Goal: Task Accomplishment & Management: Manage account settings

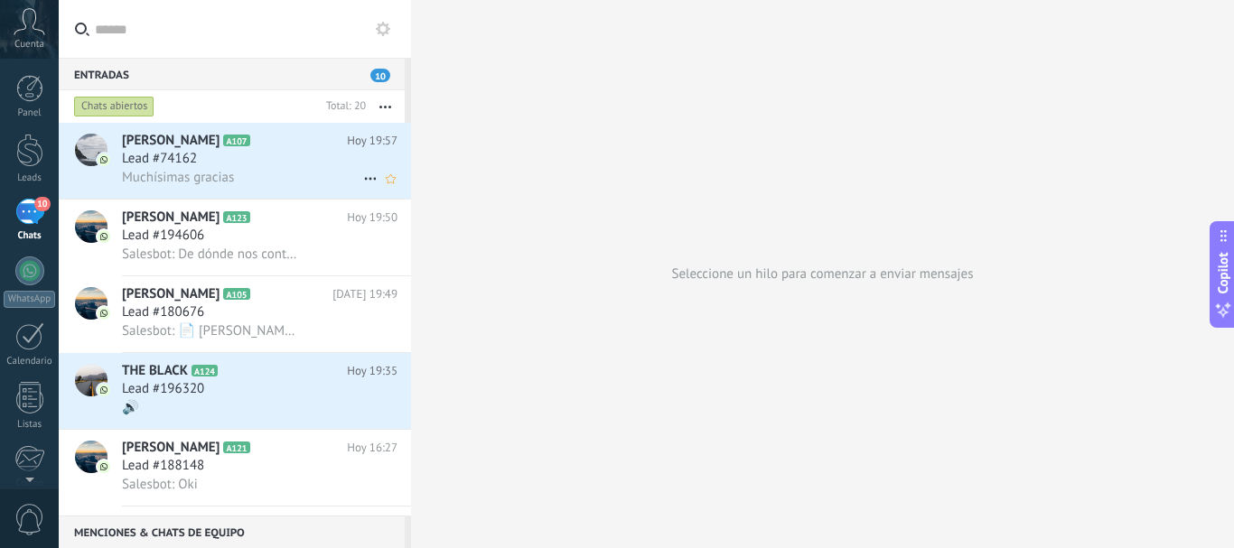
click at [203, 155] on h3 "Lead #74162" at bounding box center [164, 159] width 84 height 18
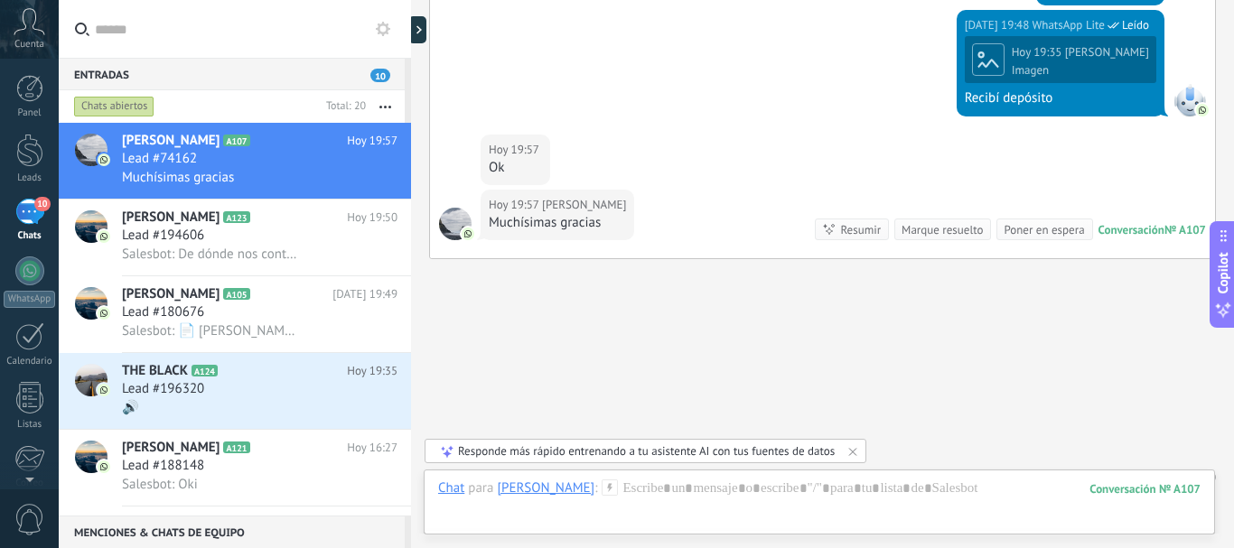
scroll to position [1723, 0]
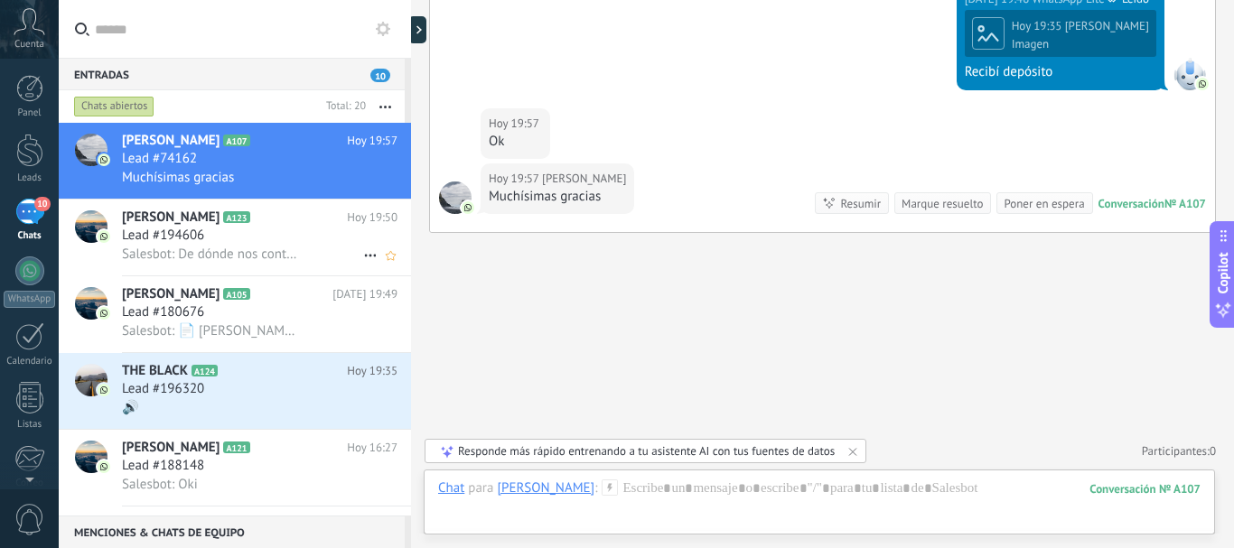
click at [291, 226] on h2 "[PERSON_NAME] A123" at bounding box center [234, 218] width 225 height 18
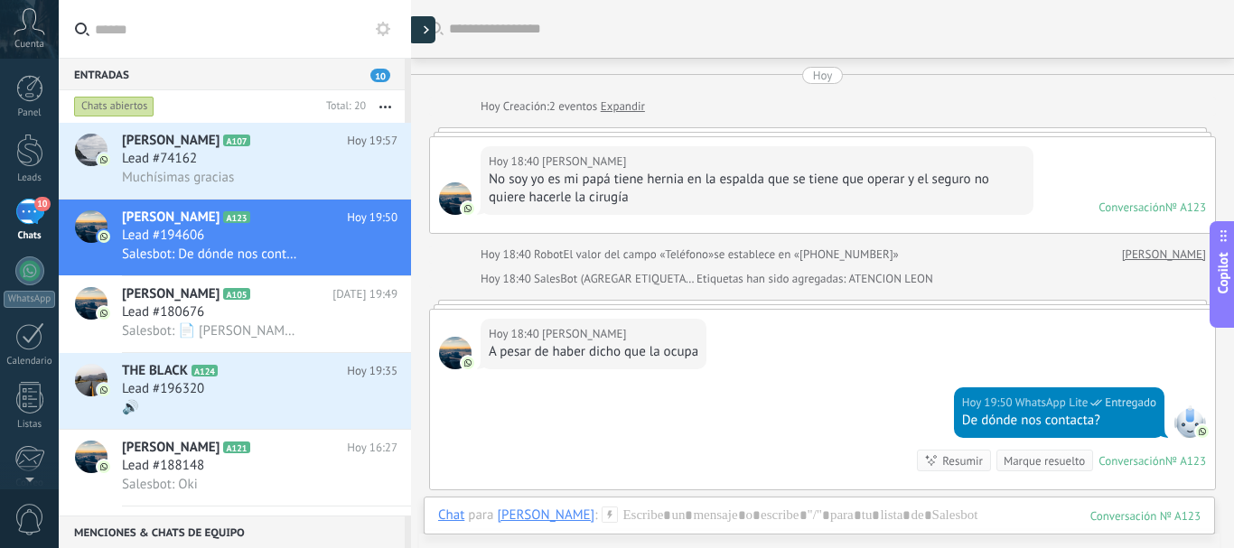
click at [425, 23] on div at bounding box center [421, 29] width 27 height 27
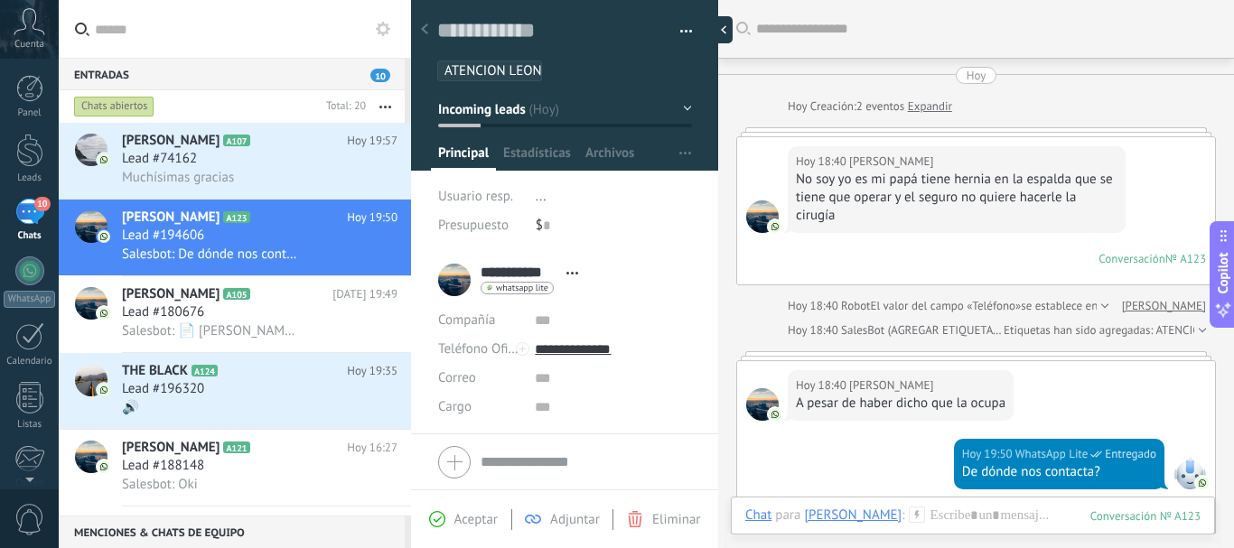
scroll to position [27, 0]
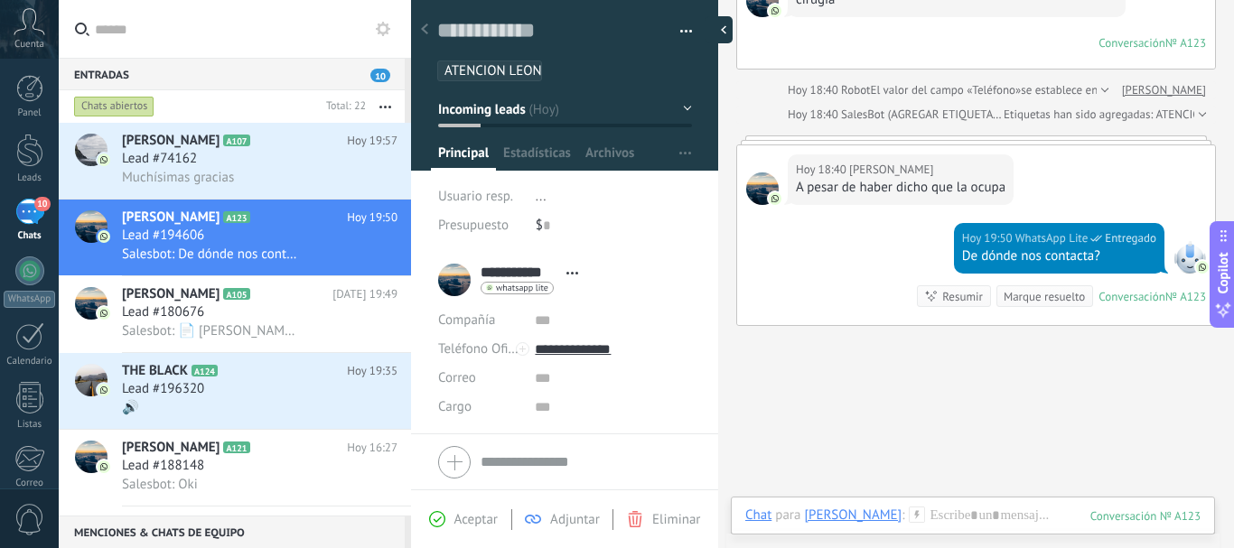
click at [727, 32] on div at bounding box center [718, 29] width 27 height 27
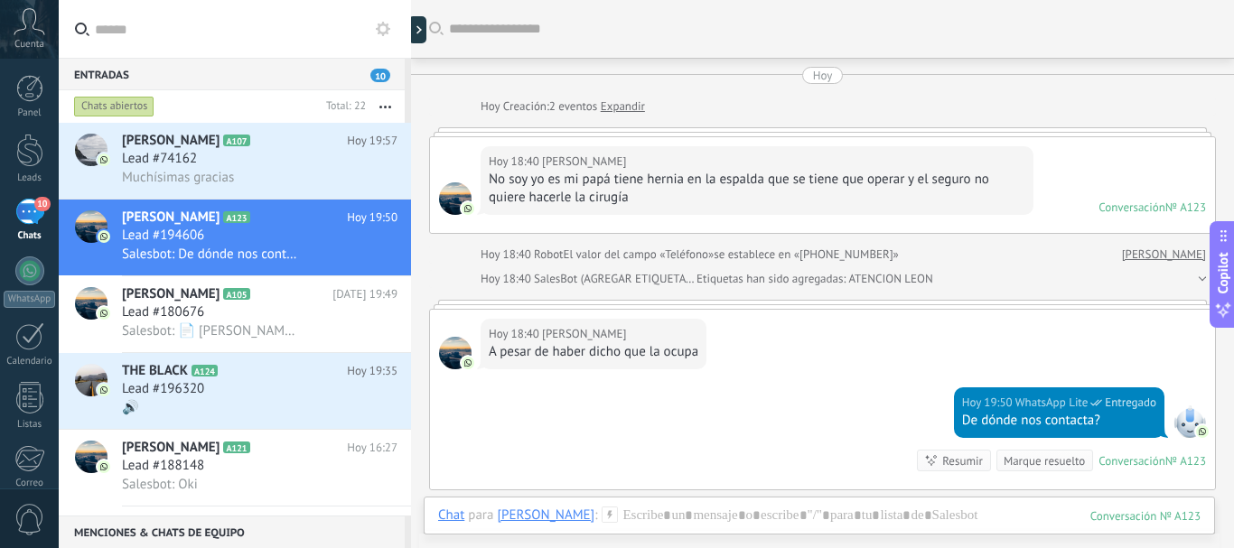
click at [489, 41] on div at bounding box center [832, 29] width 767 height 58
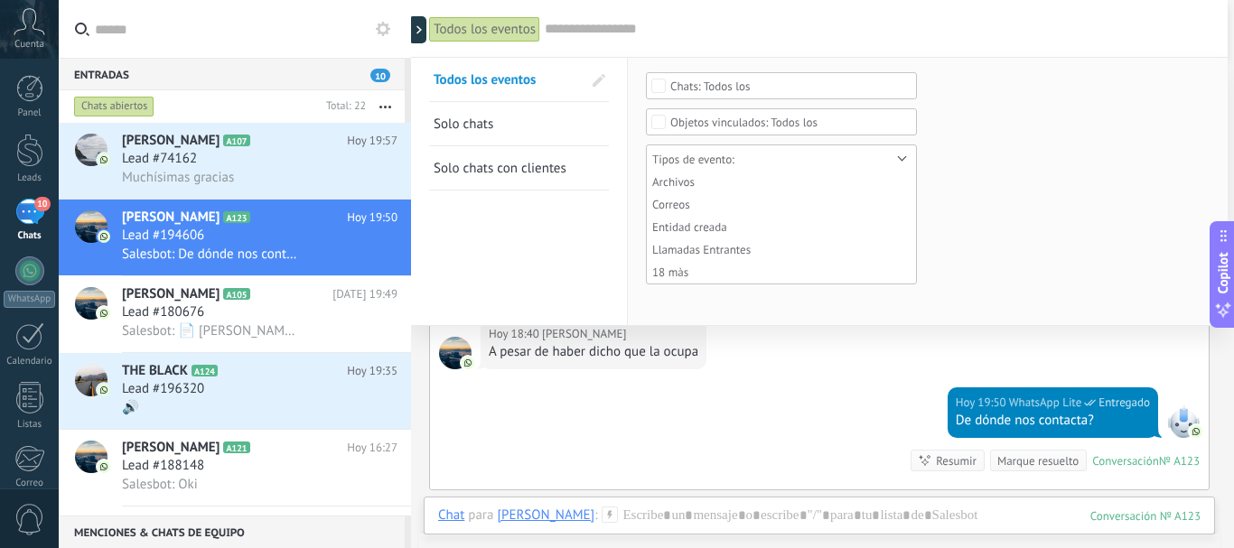
click at [487, 123] on span "Solo chats" at bounding box center [464, 124] width 60 height 17
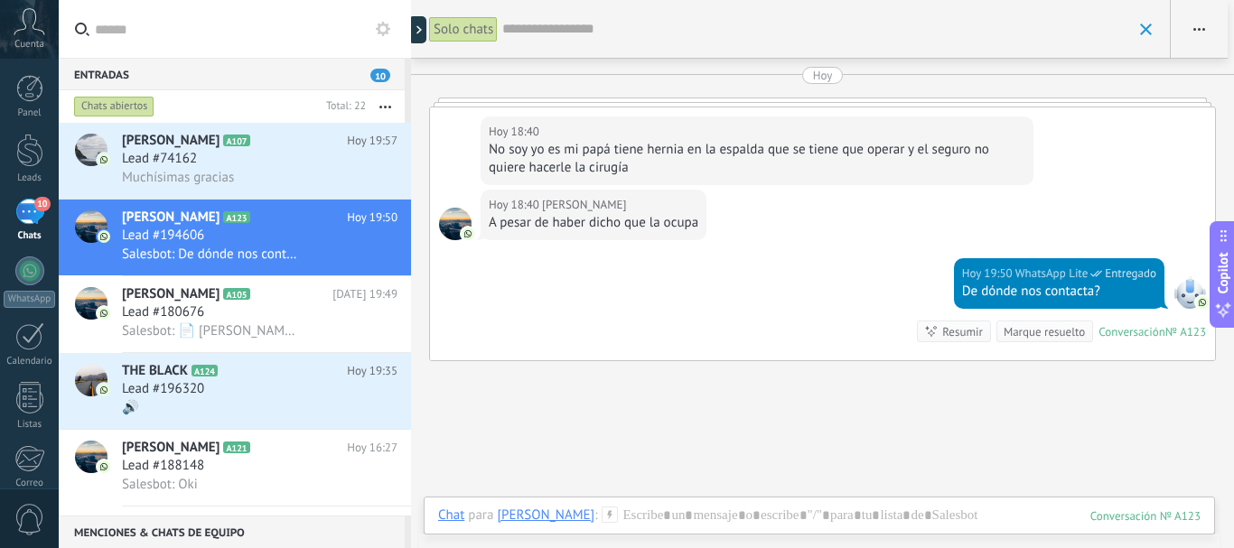
scroll to position [128, 0]
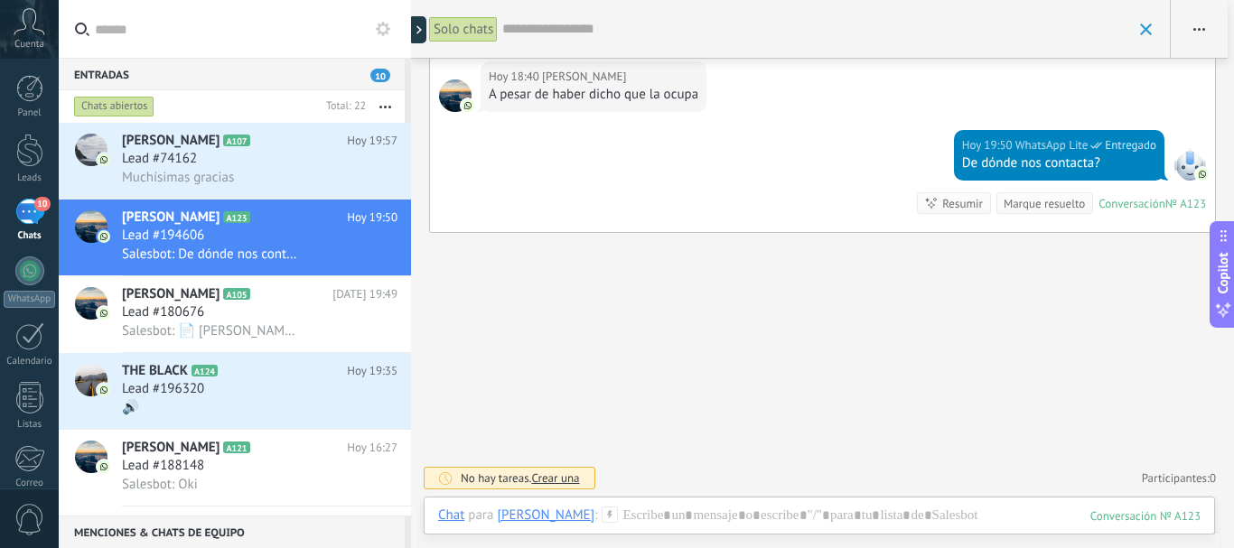
click at [501, 25] on div "Solo chats" at bounding box center [465, 29] width 73 height 58
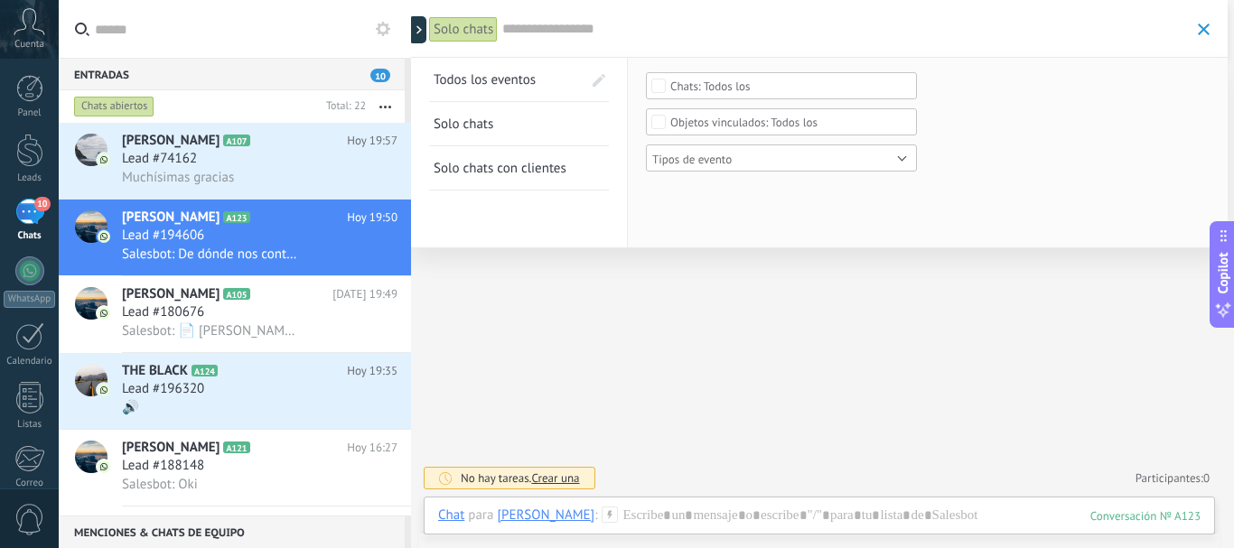
click at [535, 29] on input "text" at bounding box center [845, 29] width 687 height 19
click at [502, 164] on span "Solo chats con clientes" at bounding box center [500, 168] width 133 height 17
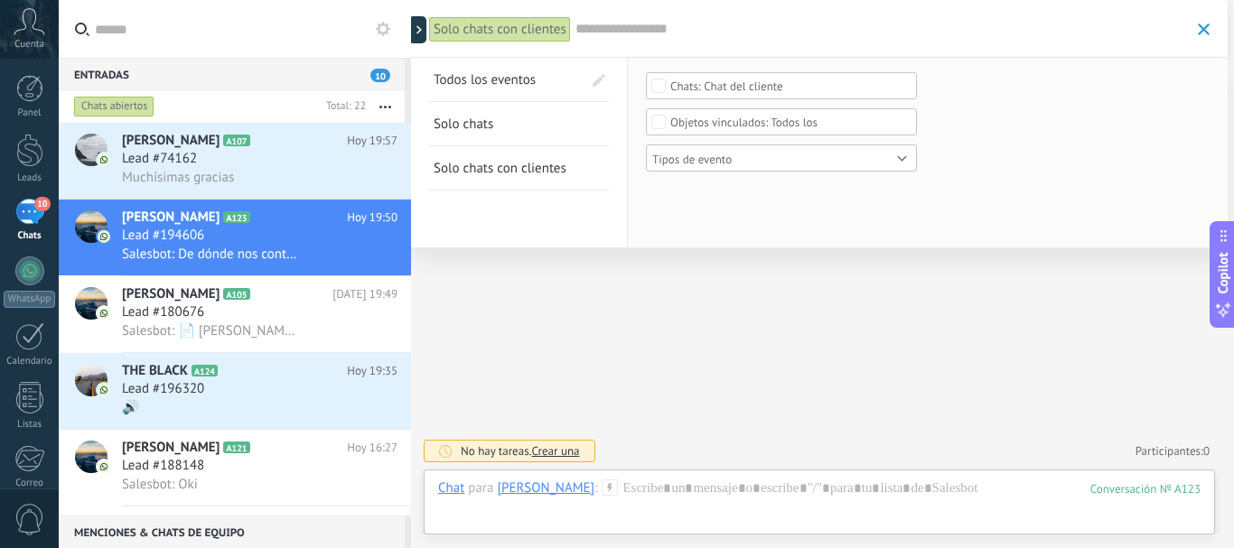
click at [609, 30] on input "text" at bounding box center [881, 29] width 613 height 19
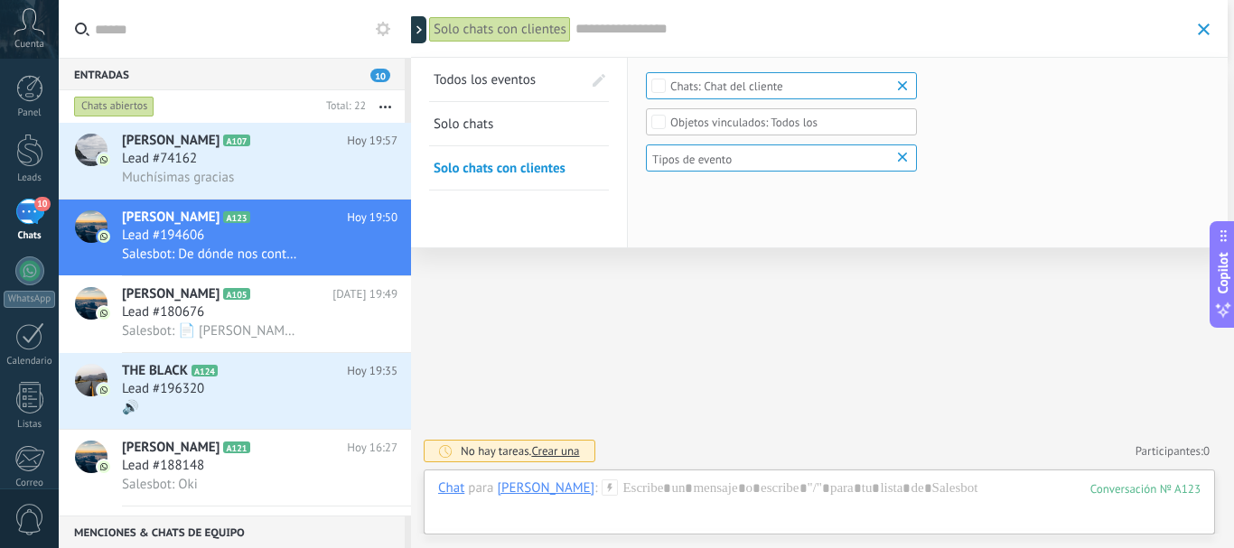
click at [713, 94] on div "Chat del cliente" at bounding box center [781, 85] width 271 height 27
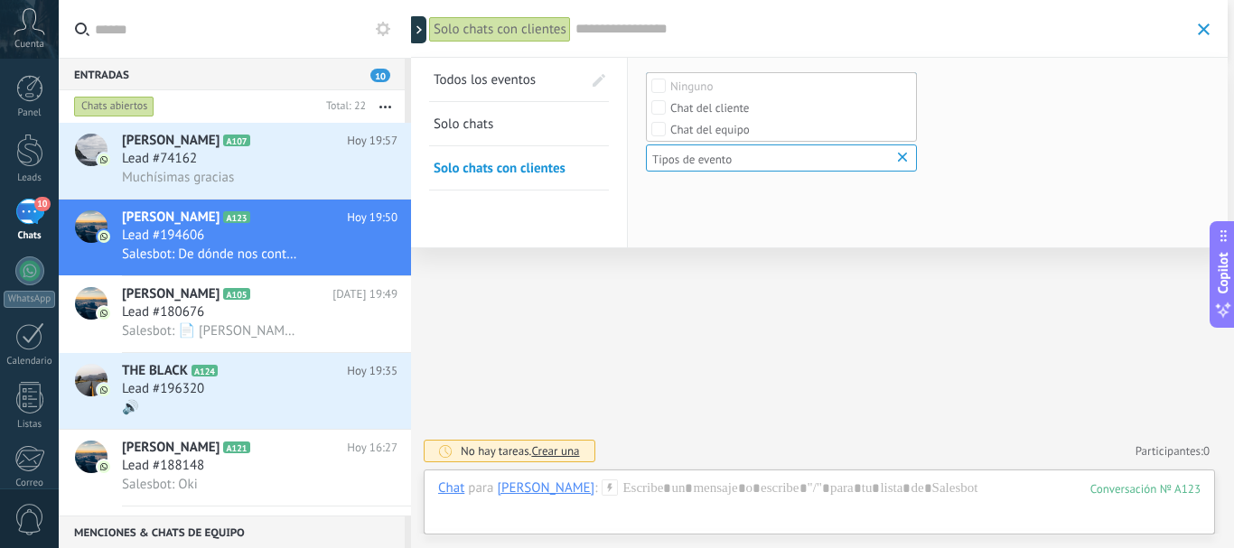
click at [518, 25] on div "Solo chats con clientes" at bounding box center [500, 29] width 142 height 26
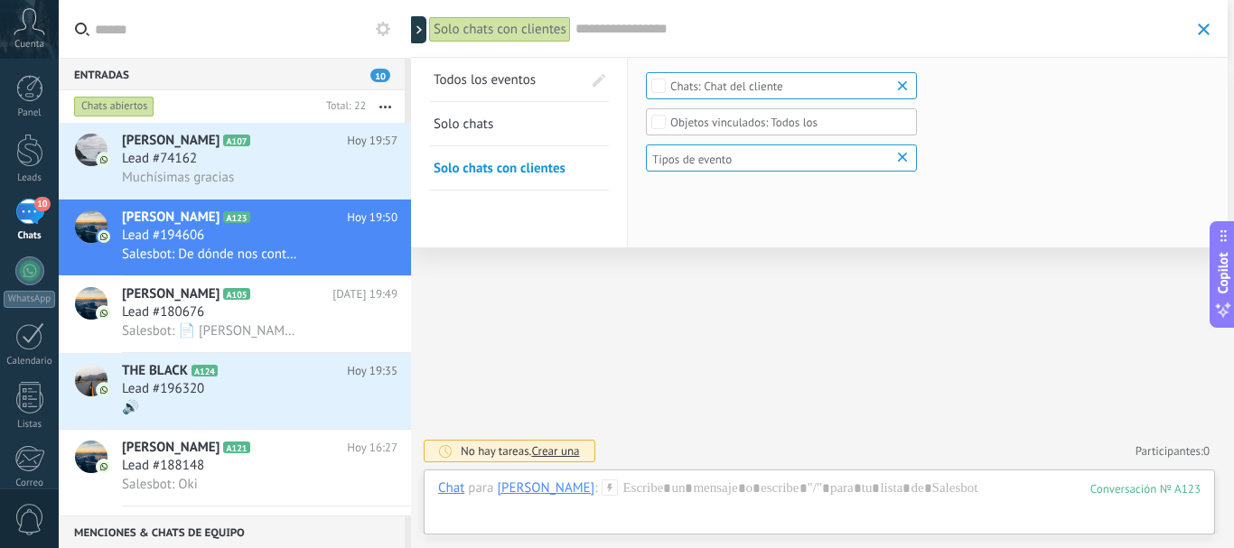
click at [1198, 26] on span at bounding box center [1204, 29] width 12 height 12
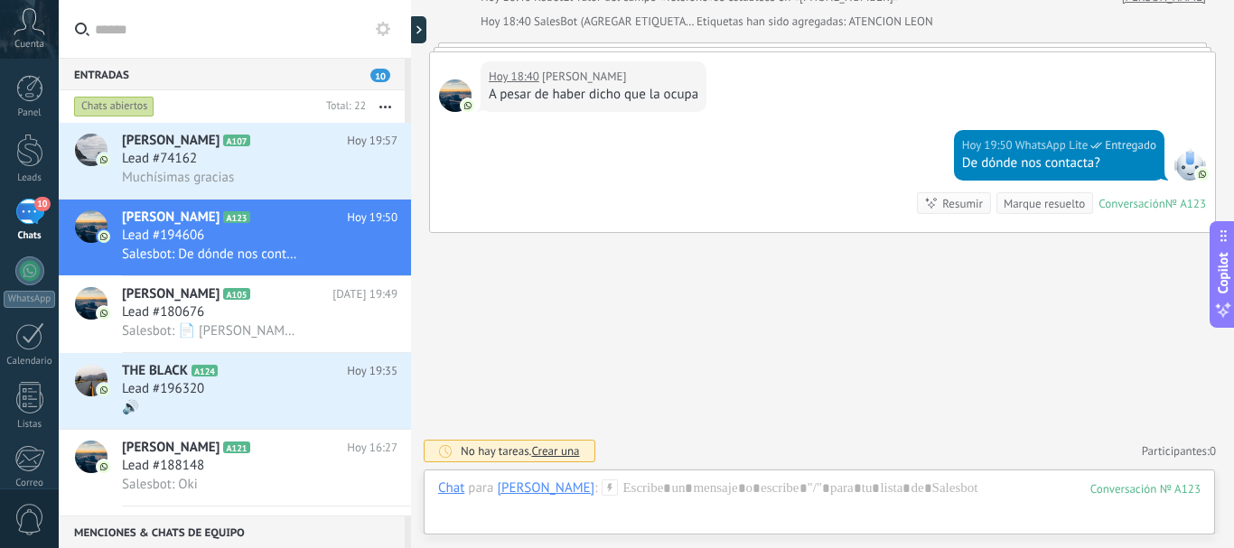
scroll to position [0, 0]
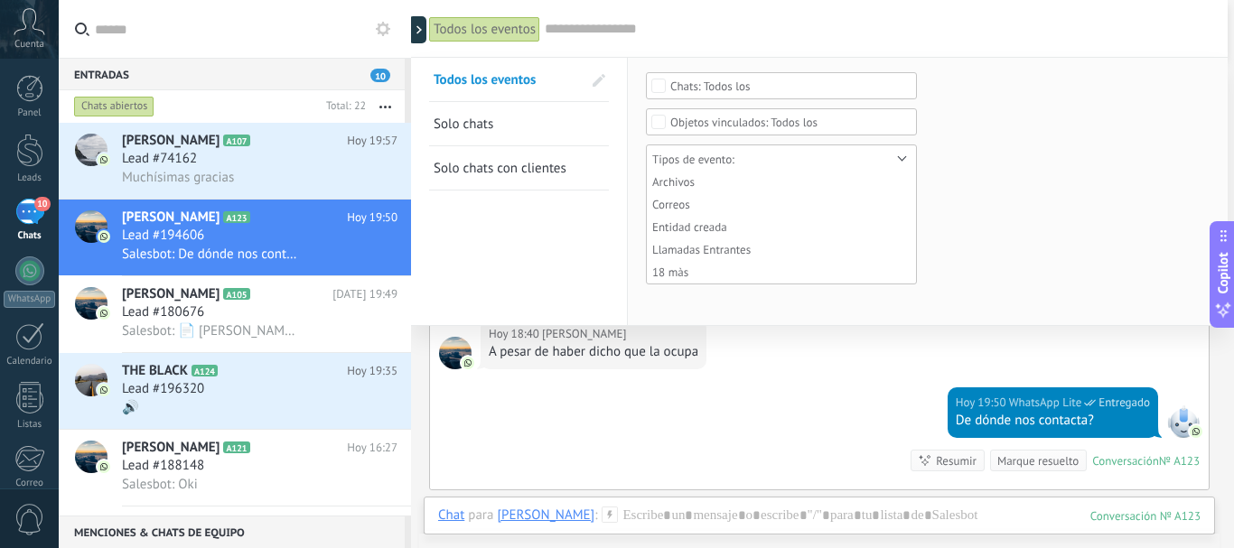
click at [568, 31] on input "text" at bounding box center [877, 29] width 665 height 19
click at [529, 126] on link "Solo chats" at bounding box center [508, 123] width 148 height 43
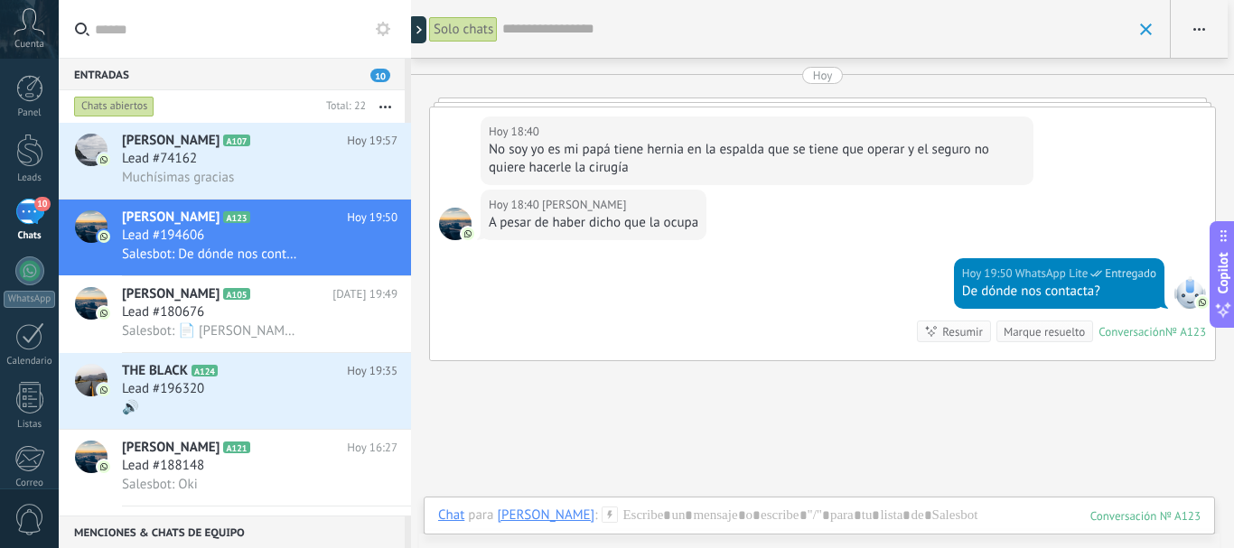
scroll to position [128, 0]
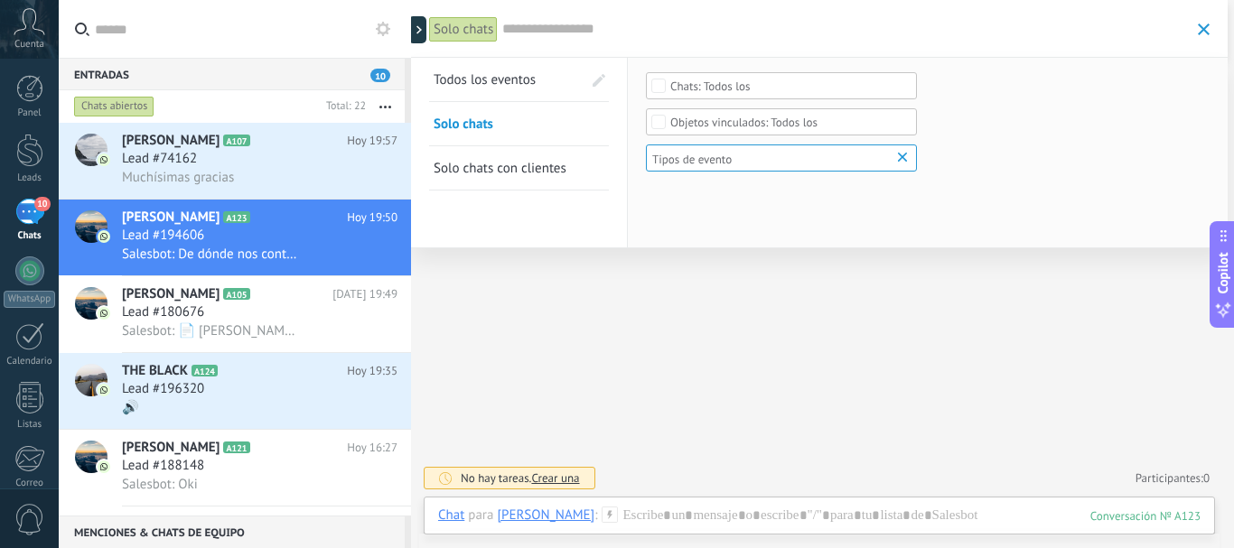
click at [519, 32] on input "text" at bounding box center [845, 29] width 687 height 19
click at [518, 172] on span "Solo chats con clientes" at bounding box center [500, 168] width 133 height 17
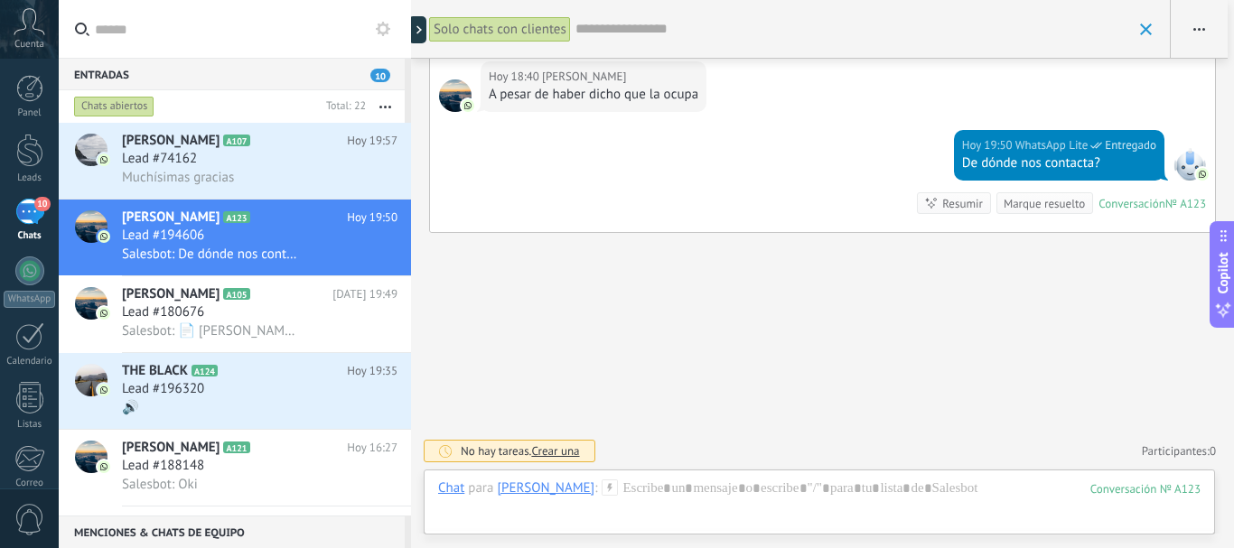
click at [522, 25] on div "Solo chats con clientes" at bounding box center [500, 29] width 142 height 26
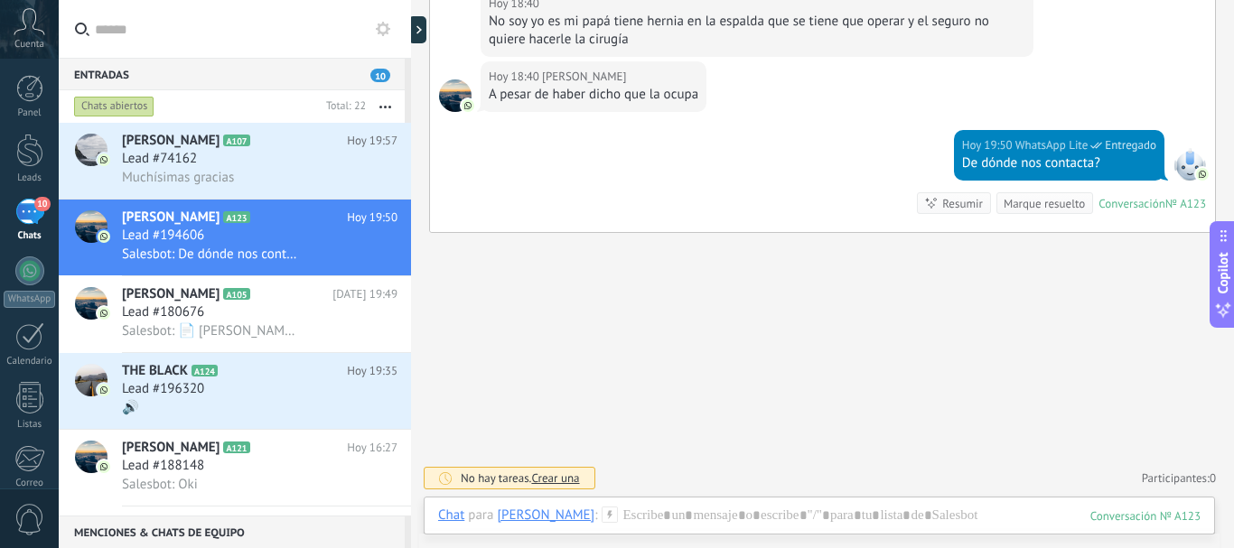
scroll to position [0, 0]
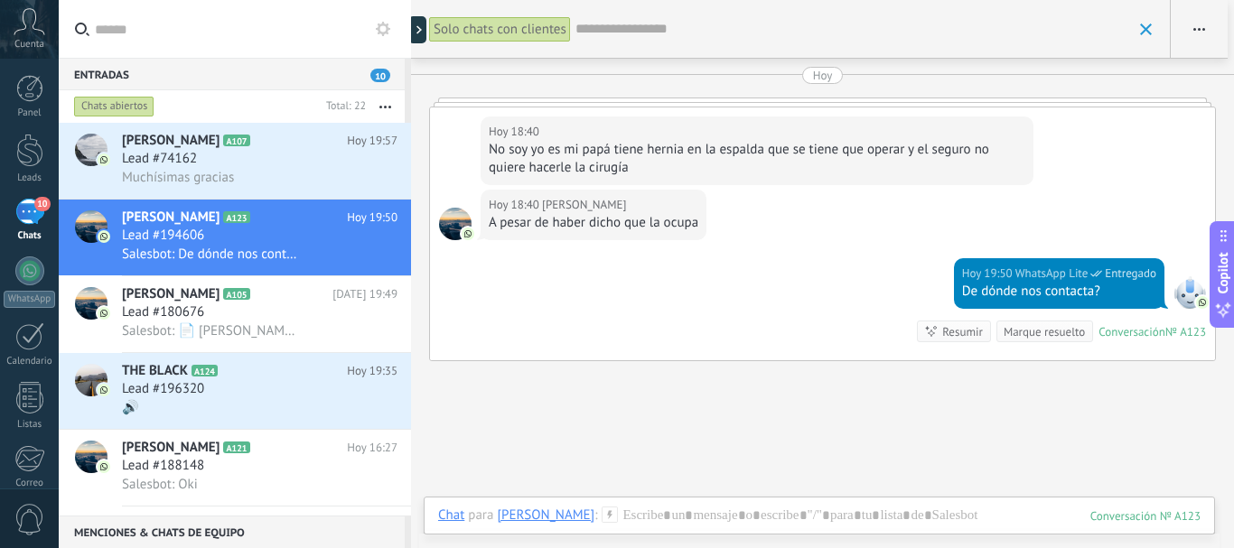
click at [1149, 33] on span at bounding box center [1146, 29] width 12 height 12
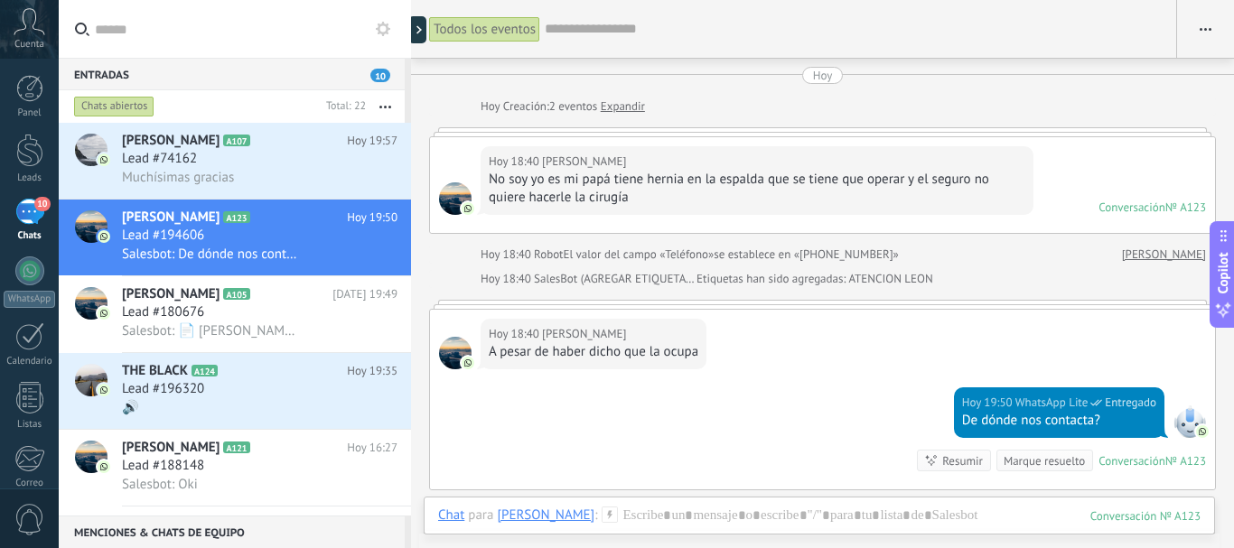
click at [1190, 34] on button "button" at bounding box center [1205, 29] width 57 height 34
click at [1038, 106] on div "Mostrar etiquetas de chats" at bounding box center [1122, 113] width 222 height 36
click at [429, 31] on div at bounding box center [421, 29] width 27 height 27
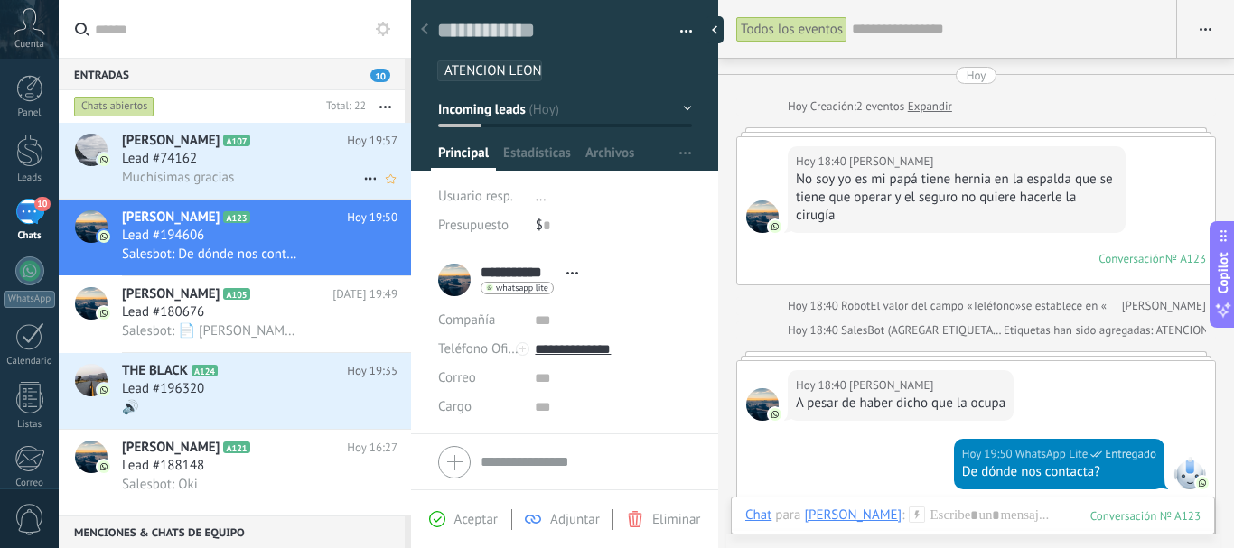
click at [265, 182] on div "Muchísimas gracias" at bounding box center [260, 177] width 276 height 19
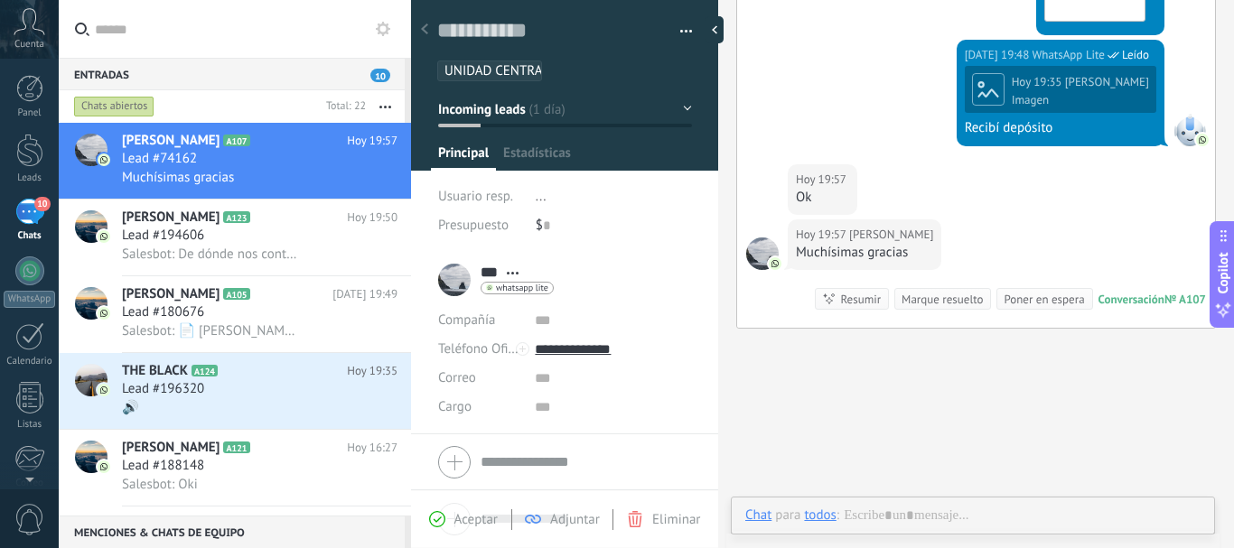
scroll to position [27, 0]
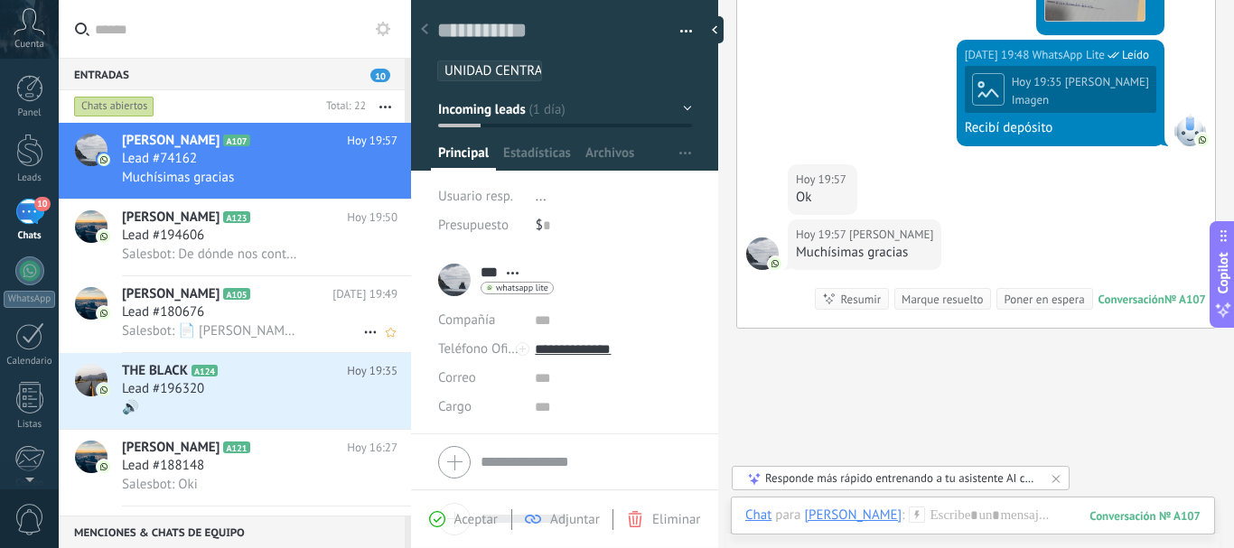
click at [234, 302] on h2 "Marco Monsivais A105" at bounding box center [227, 294] width 210 height 18
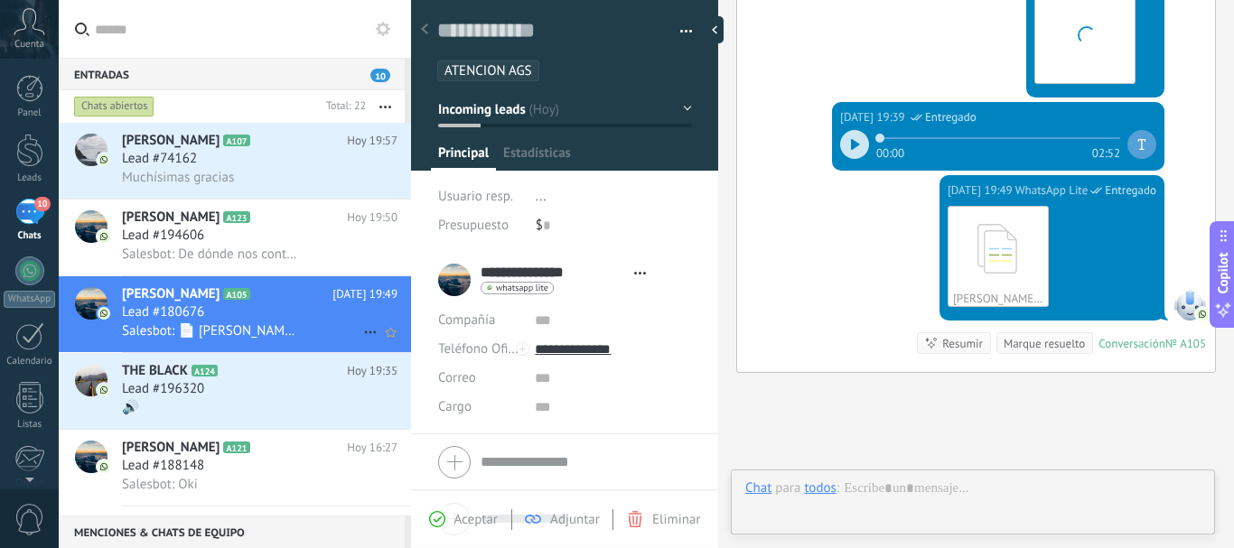
scroll to position [27, 0]
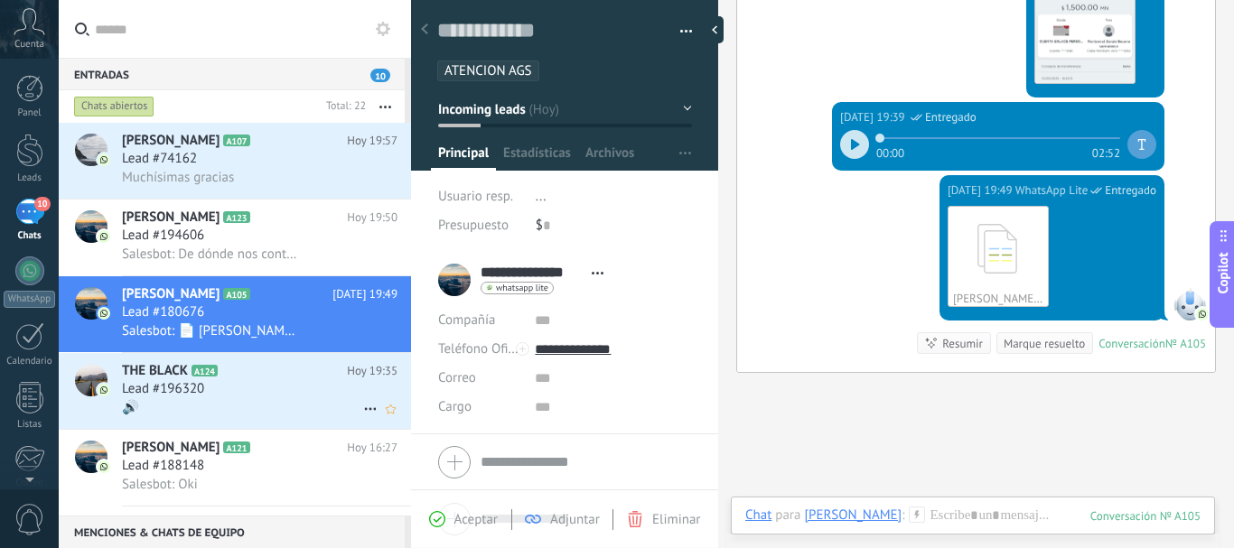
click at [230, 372] on icon at bounding box center [232, 371] width 18 height 18
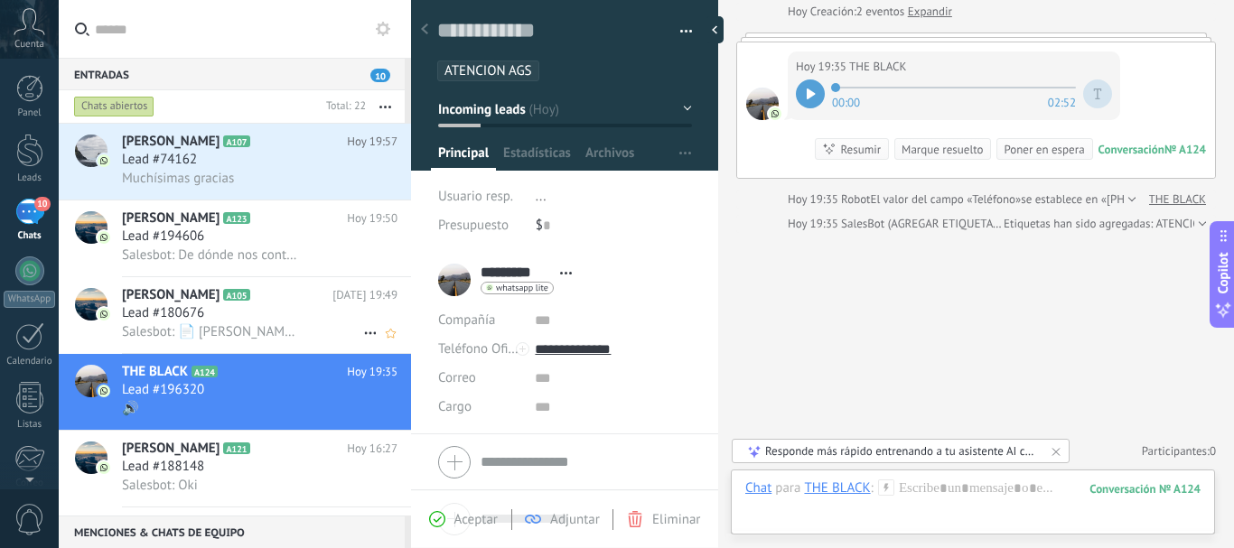
scroll to position [193, 0]
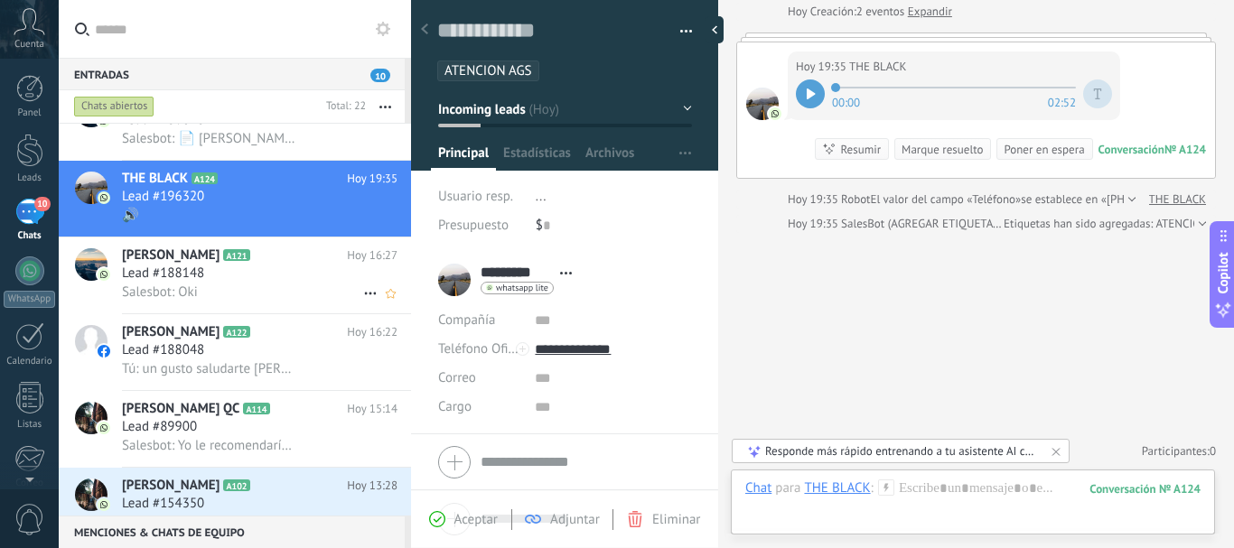
click at [216, 282] on div "Lead #188148" at bounding box center [260, 274] width 276 height 18
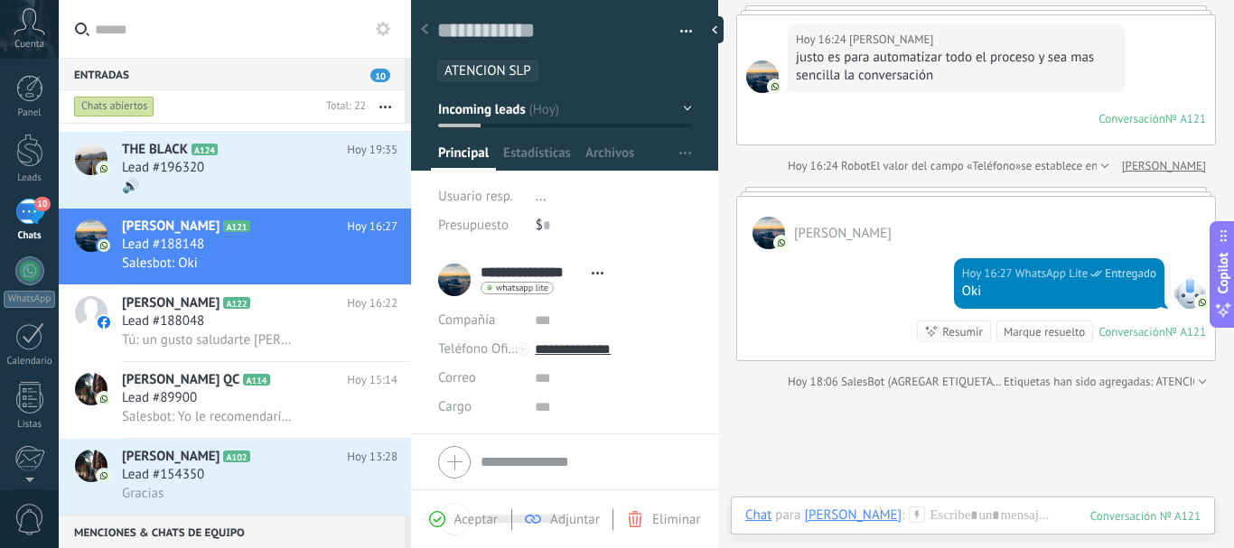
scroll to position [223, 0]
click at [206, 334] on span "Tú: un gusto saludarte [PERSON_NAME] , cual es tu padecimiento ?" at bounding box center [210, 339] width 176 height 17
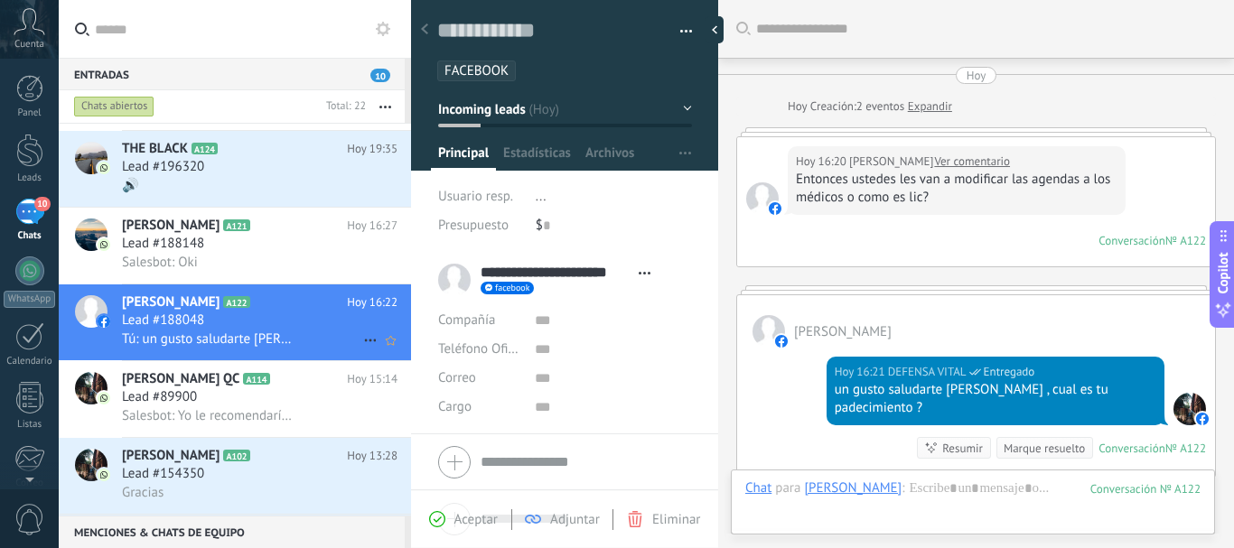
scroll to position [27, 0]
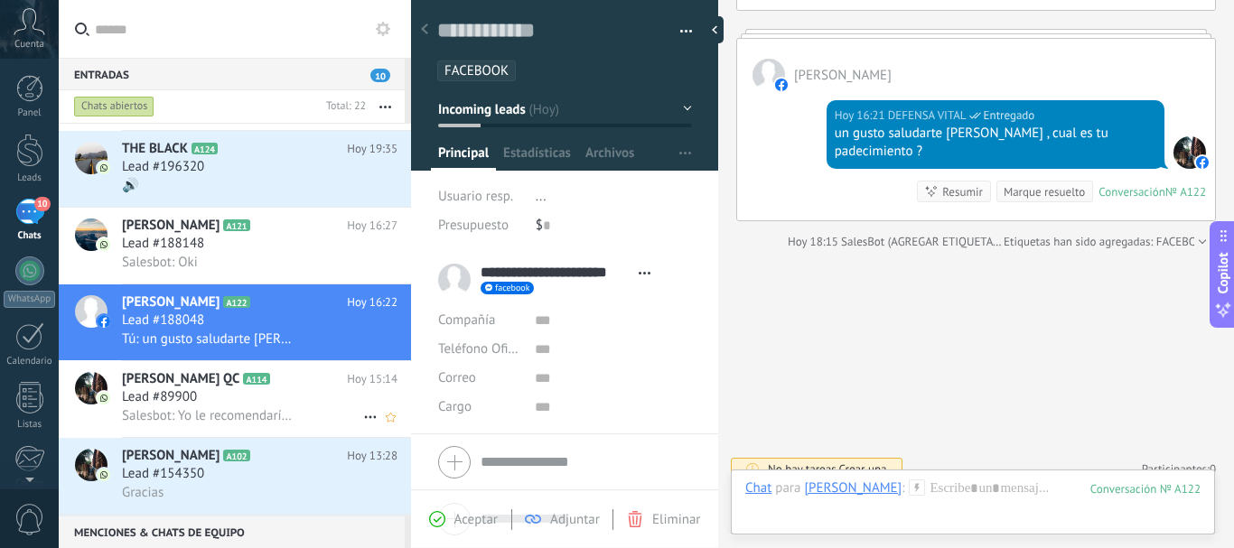
click at [243, 380] on span "A114" at bounding box center [256, 379] width 26 height 12
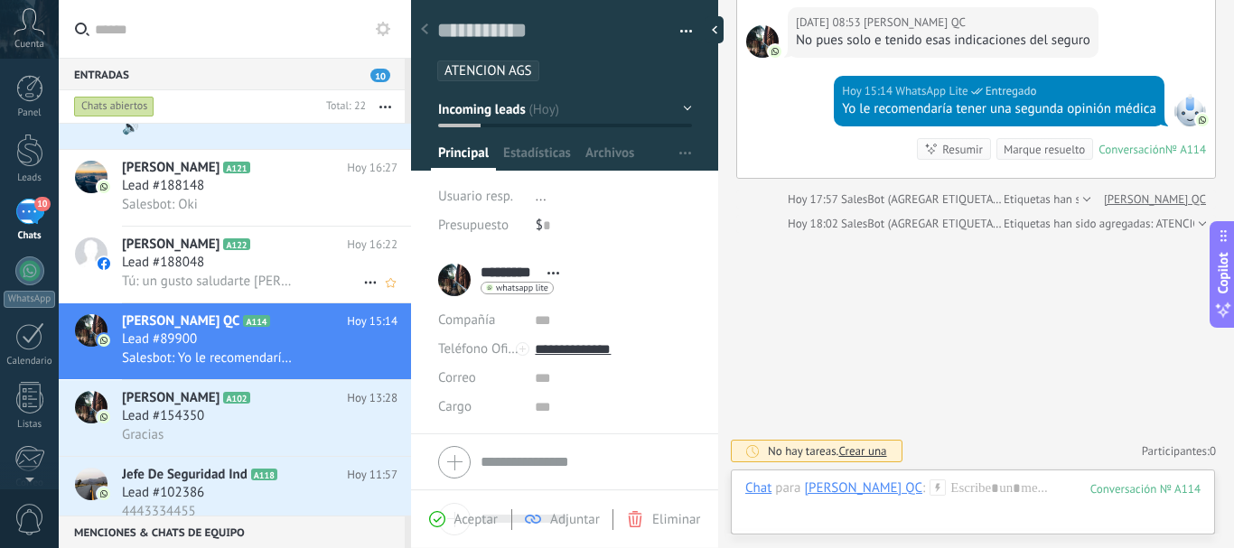
scroll to position [288, 0]
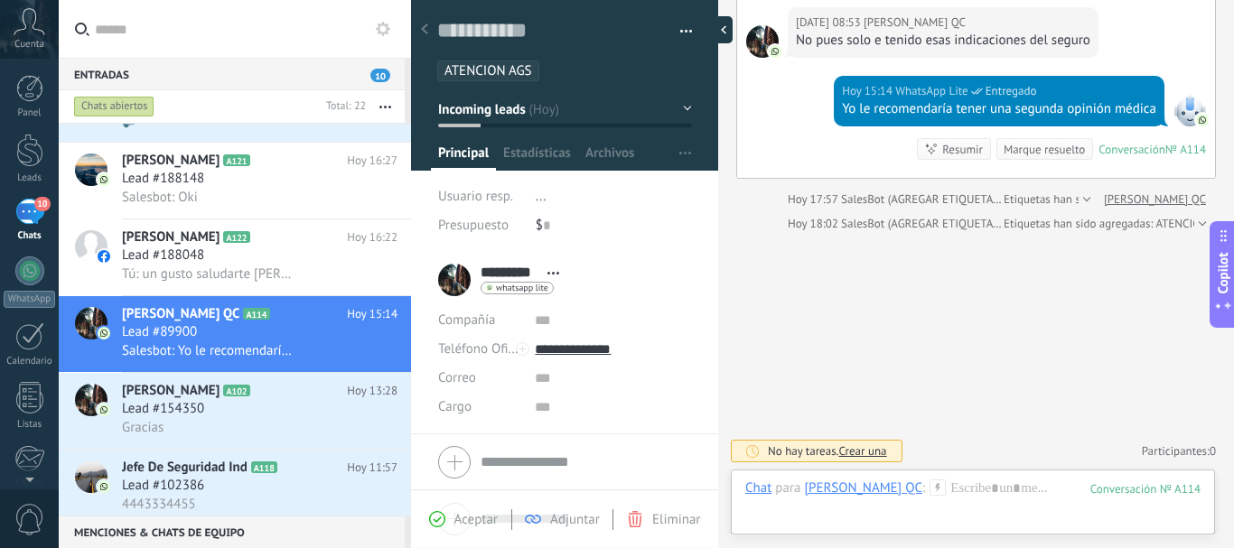
click at [719, 23] on div at bounding box center [718, 29] width 27 height 27
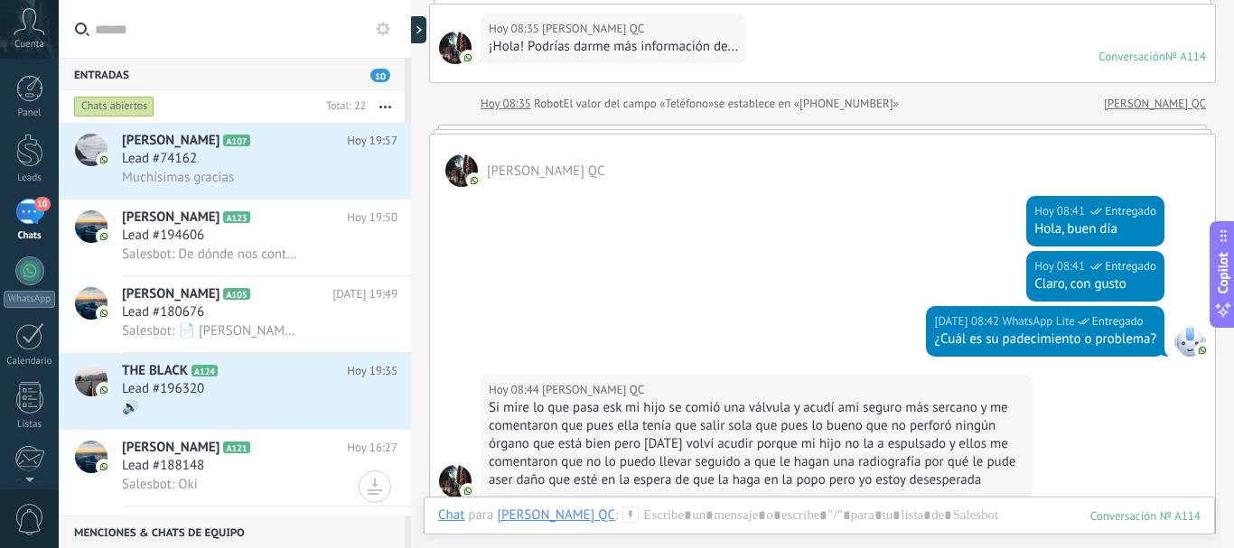
scroll to position [0, 0]
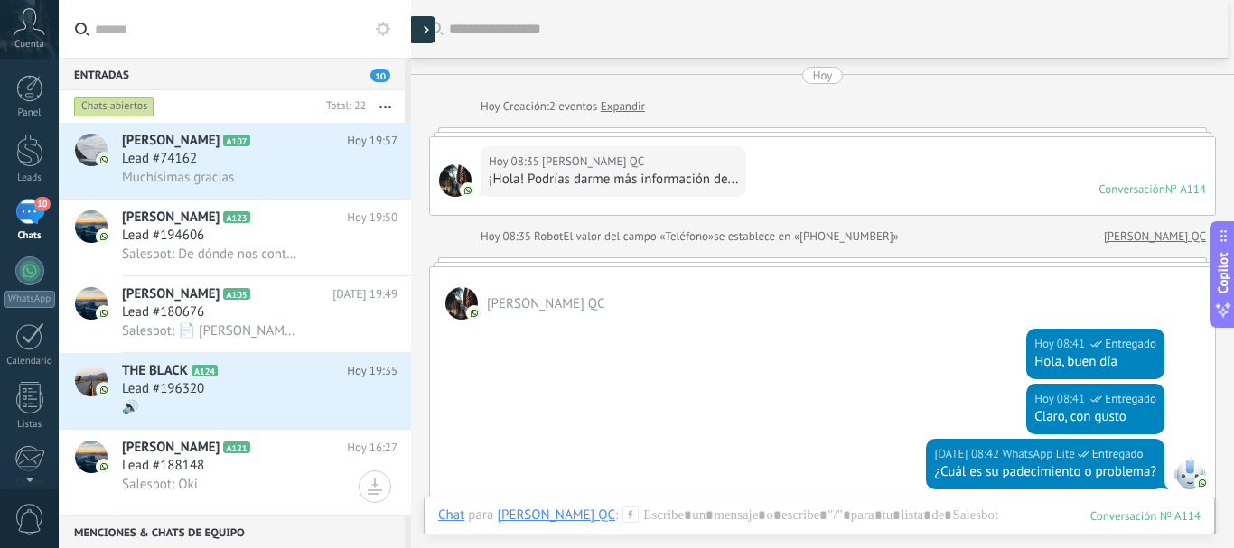
click at [428, 35] on div at bounding box center [421, 29] width 27 height 27
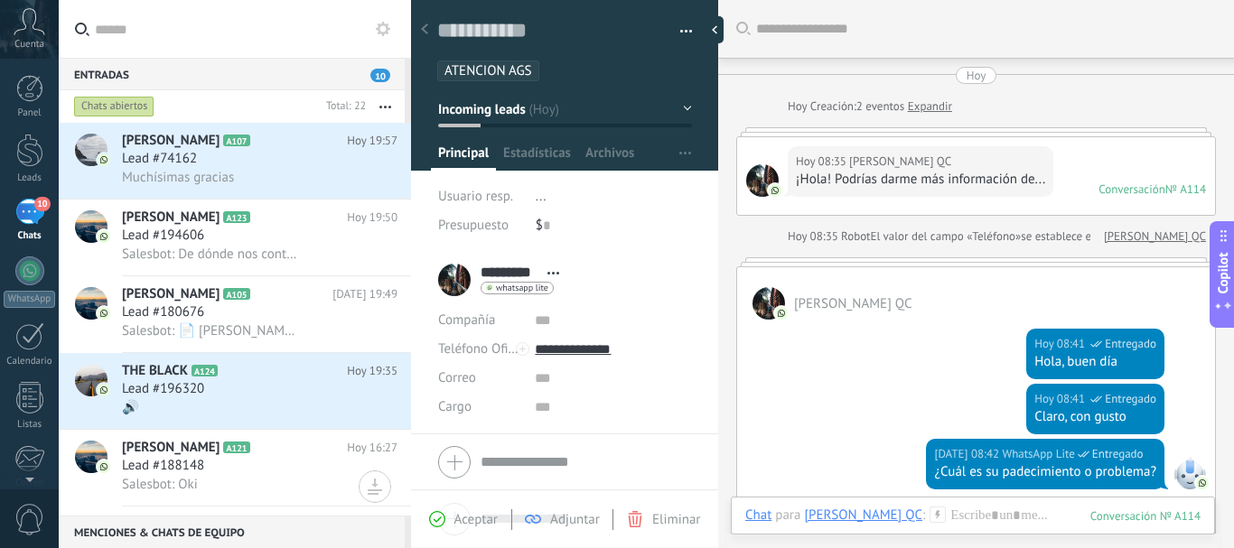
click at [425, 32] on use at bounding box center [424, 28] width 7 height 11
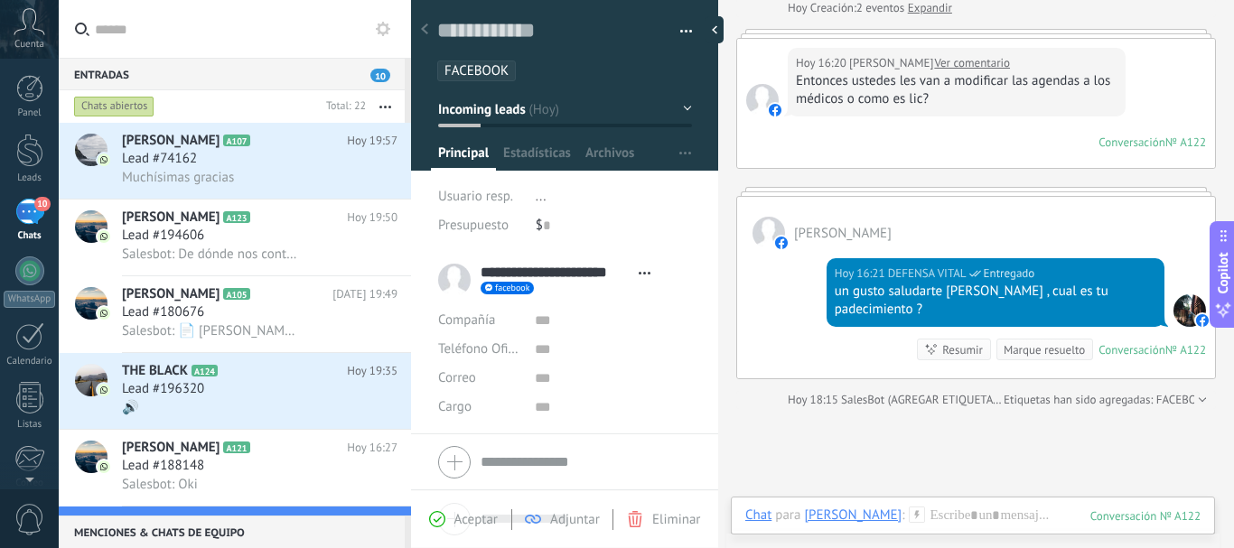
click at [424, 42] on div at bounding box center [424, 30] width 25 height 35
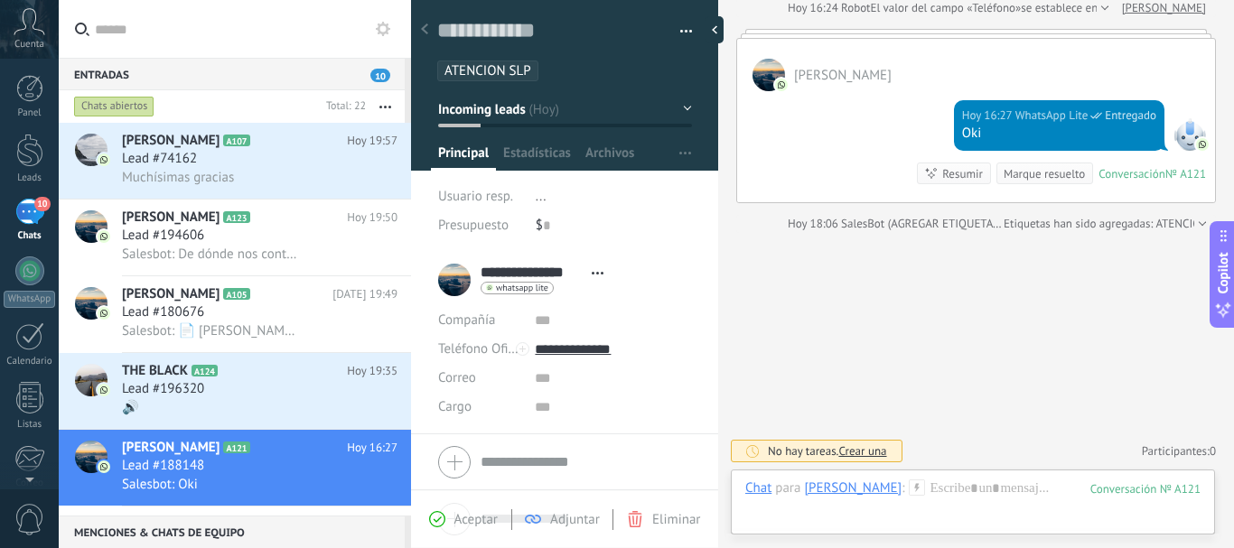
click at [422, 34] on icon at bounding box center [424, 28] width 7 height 11
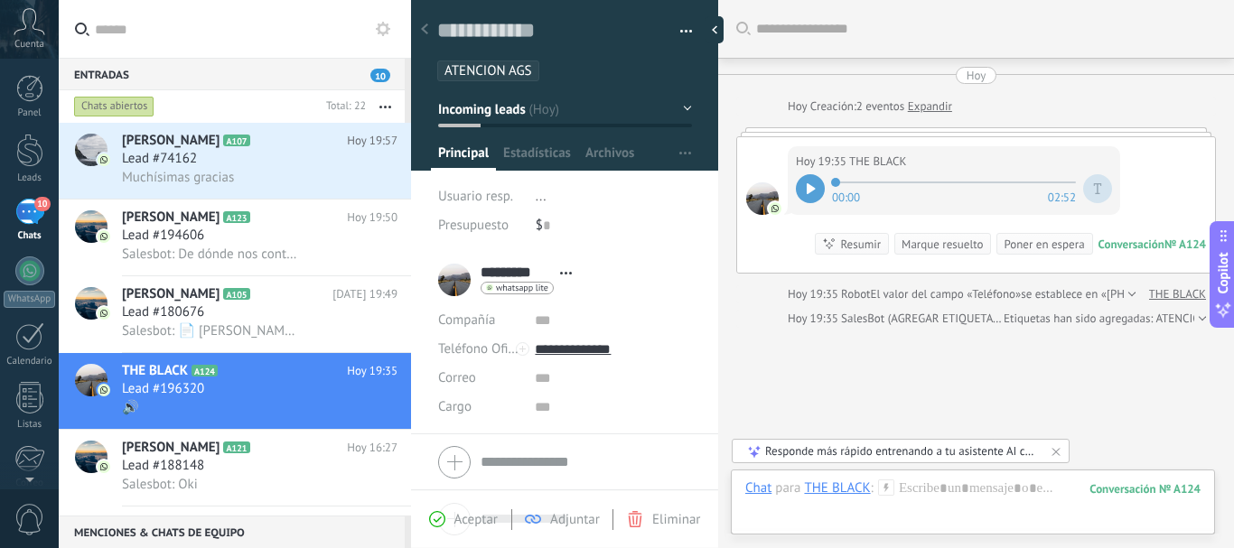
click at [29, 212] on div "10" at bounding box center [29, 212] width 29 height 26
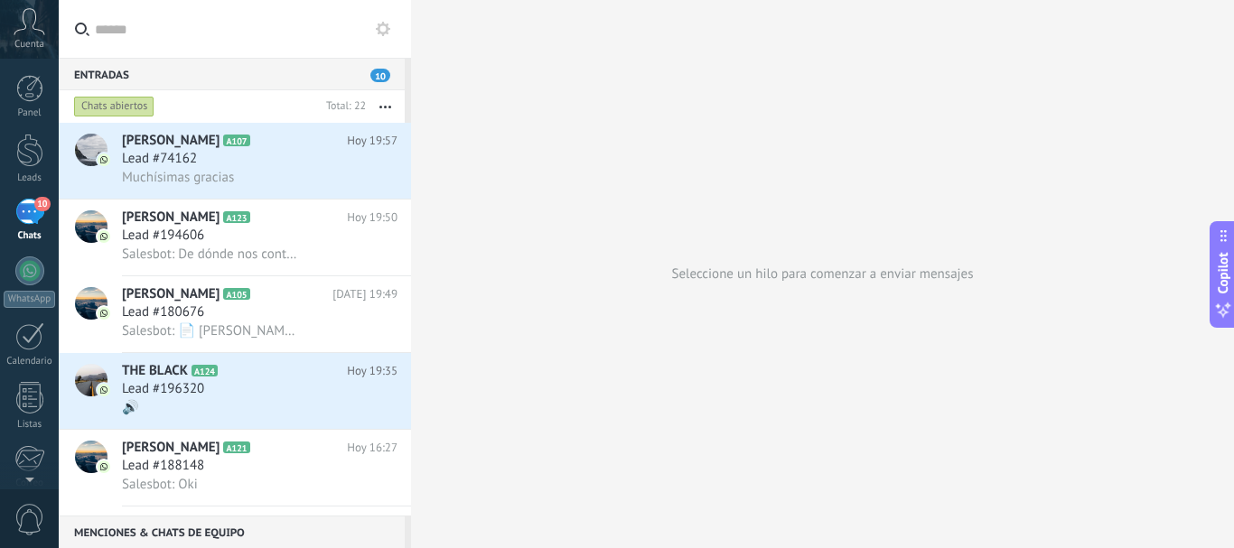
click at [29, 206] on div "10" at bounding box center [29, 212] width 29 height 26
click at [35, 41] on span "Cuenta" at bounding box center [29, 45] width 30 height 12
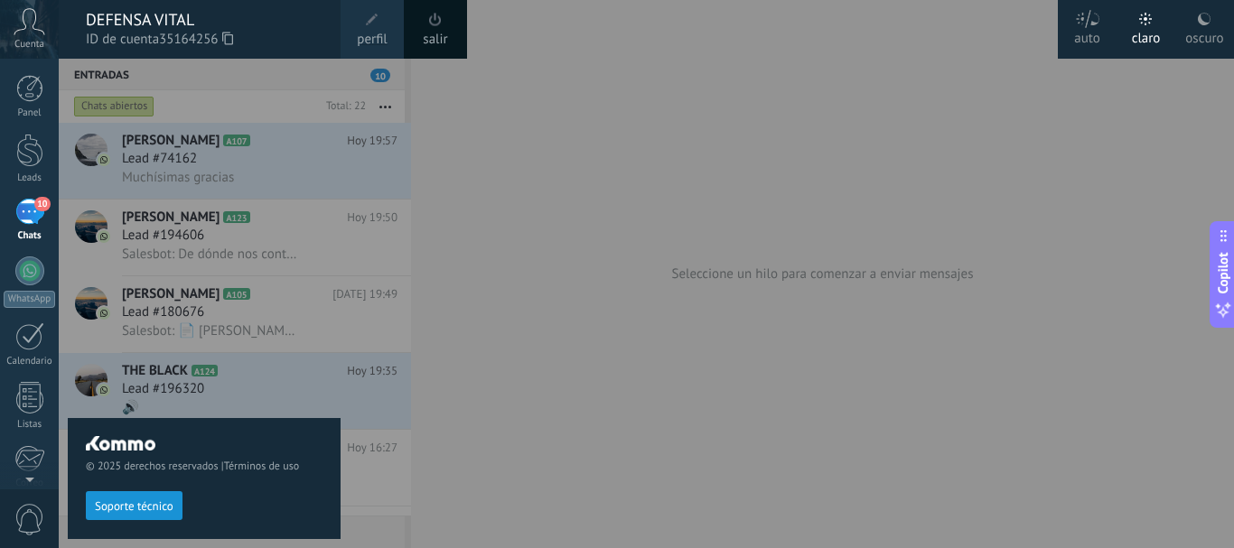
click at [520, 165] on div at bounding box center [676, 274] width 1234 height 548
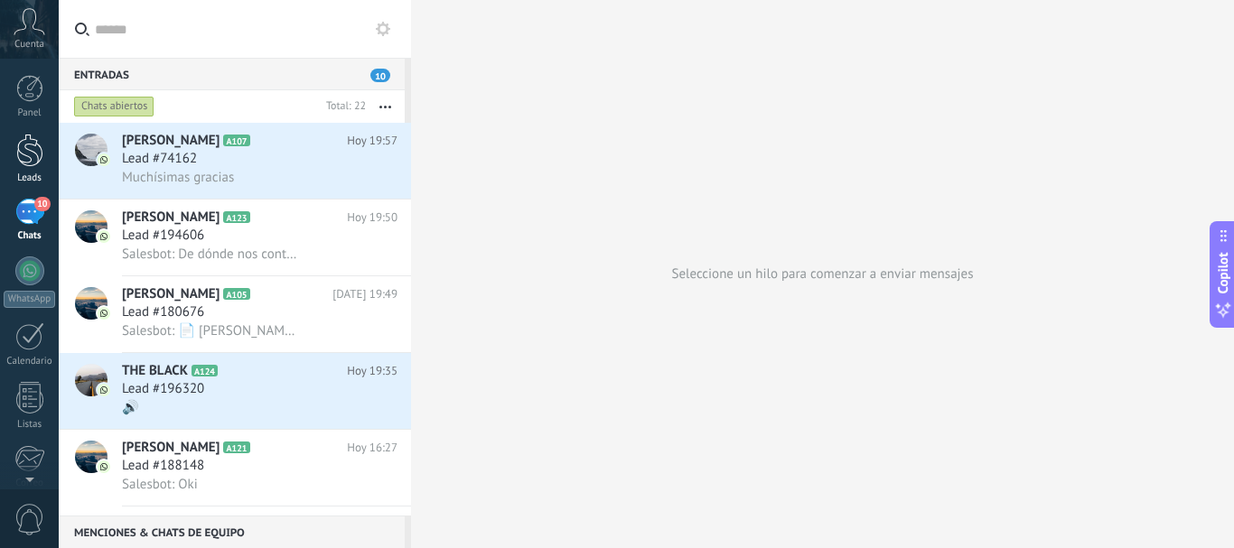
click at [27, 163] on div at bounding box center [29, 150] width 27 height 33
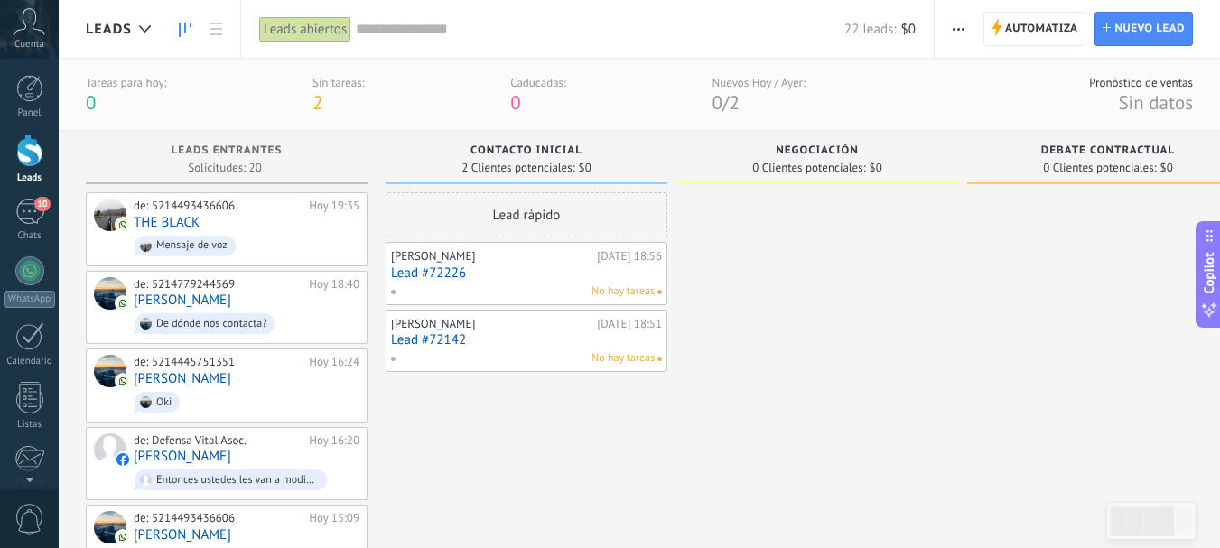
click at [314, 37] on div "Leads abiertos" at bounding box center [305, 29] width 92 height 26
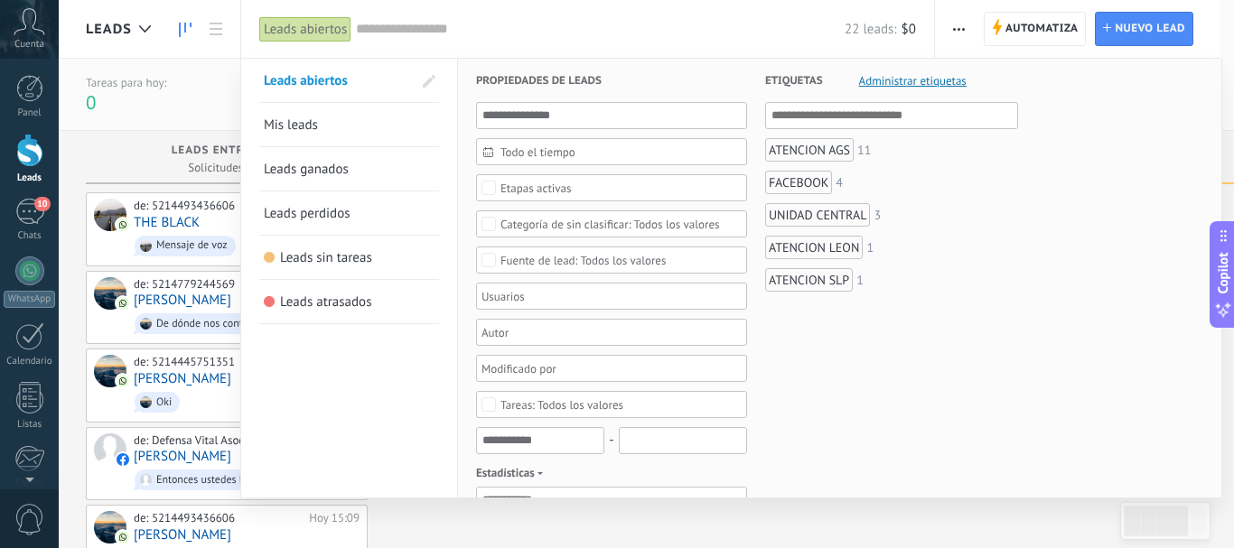
click at [818, 220] on div "UNIDAD CENTRAL" at bounding box center [818, 214] width 106 height 23
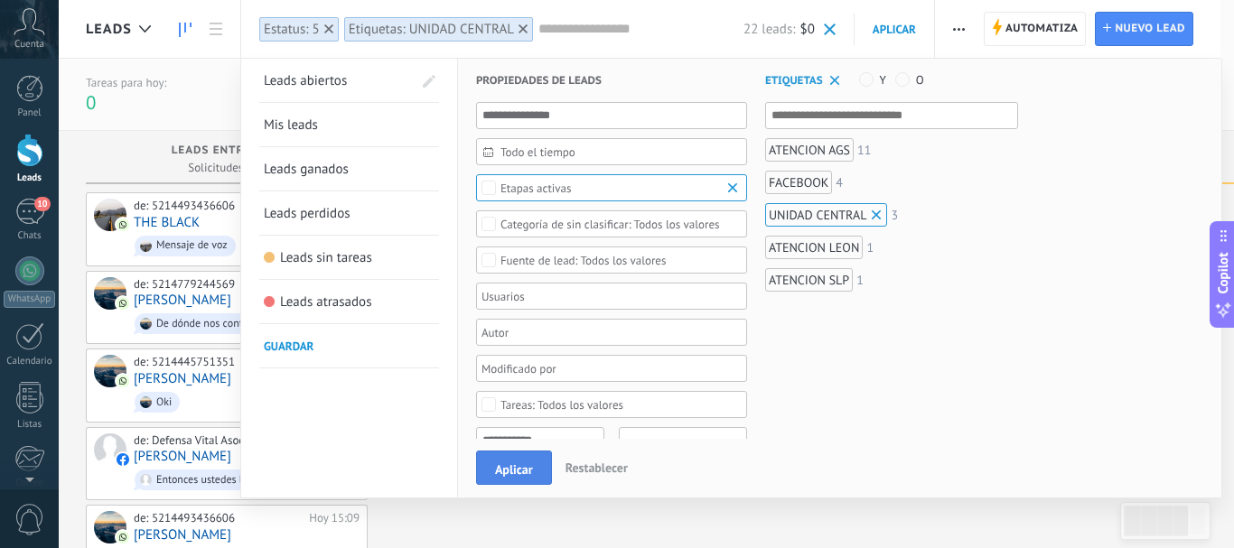
click at [511, 481] on button "Aplicar" at bounding box center [514, 468] width 76 height 34
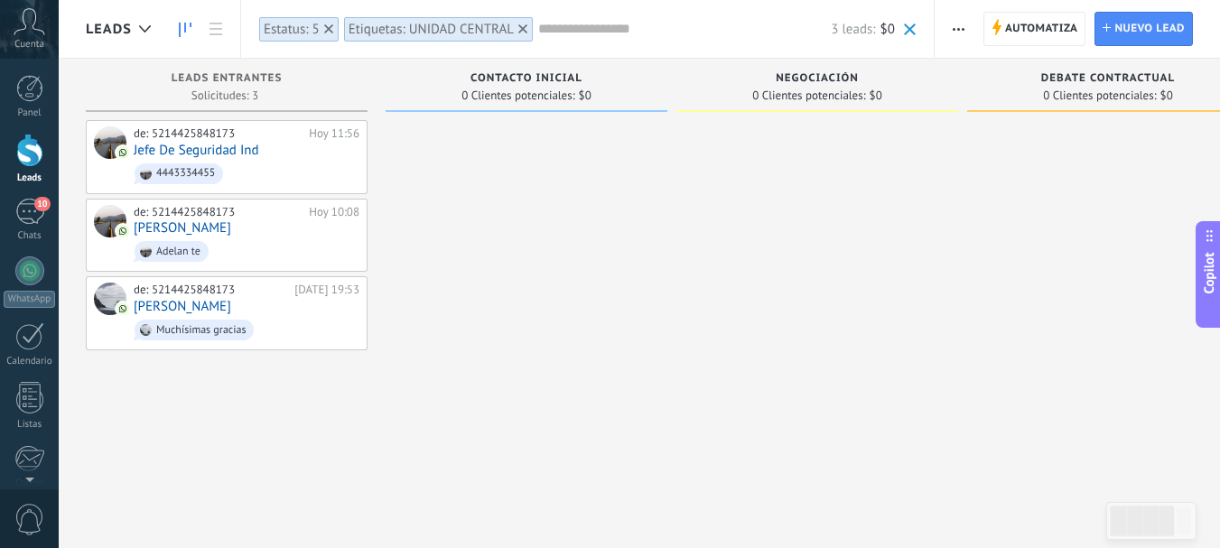
click at [523, 23] on div at bounding box center [523, 29] width 16 height 16
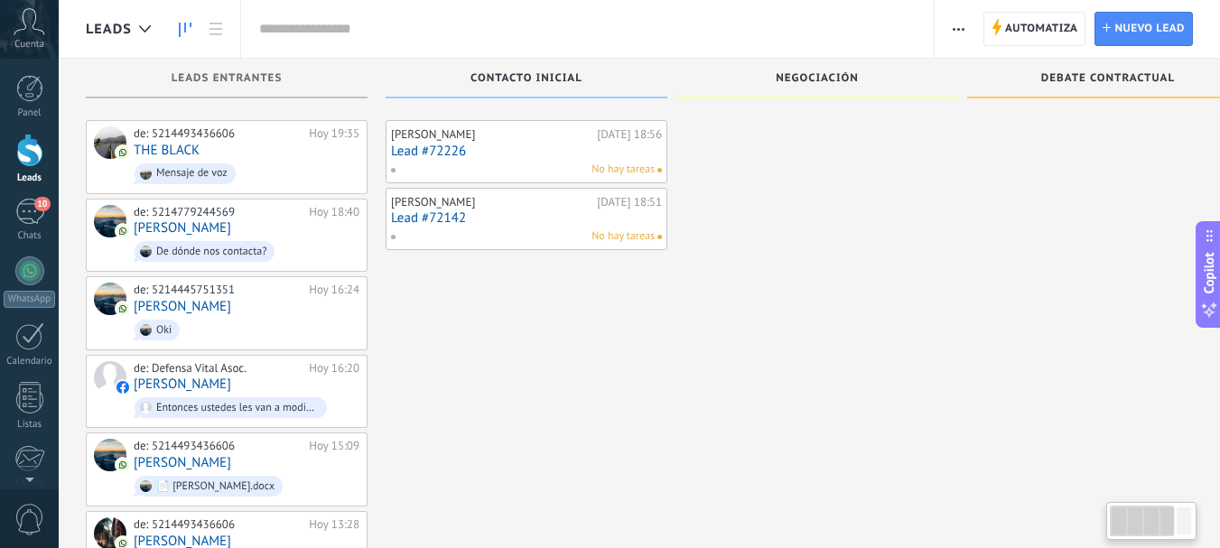
click at [349, 31] on input "text" at bounding box center [587, 29] width 657 height 19
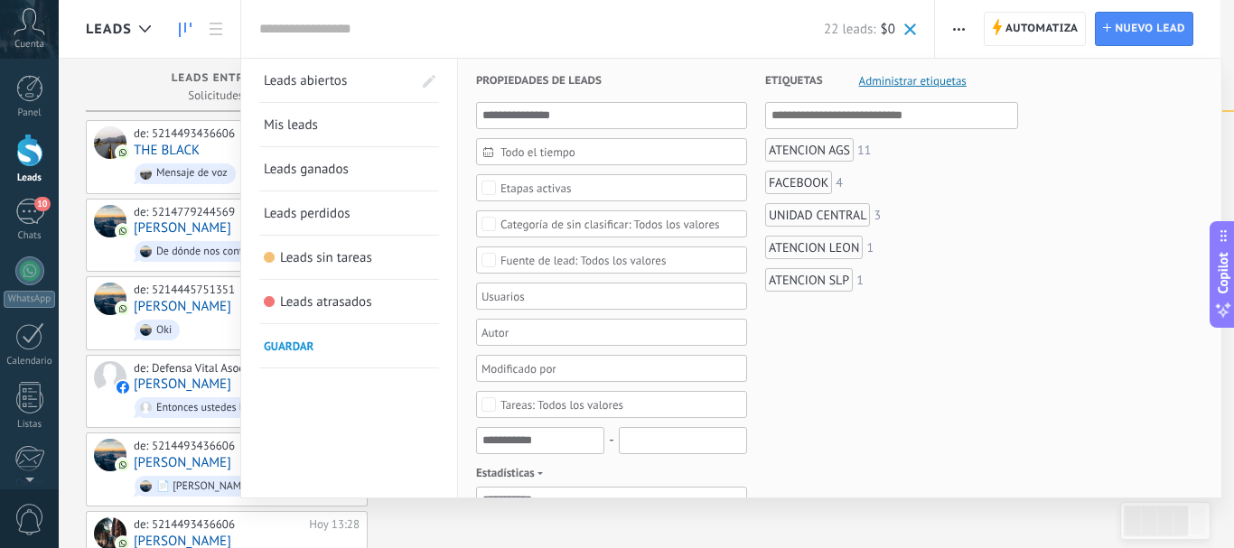
click at [825, 151] on div "ATENCION AGS" at bounding box center [809, 149] width 89 height 23
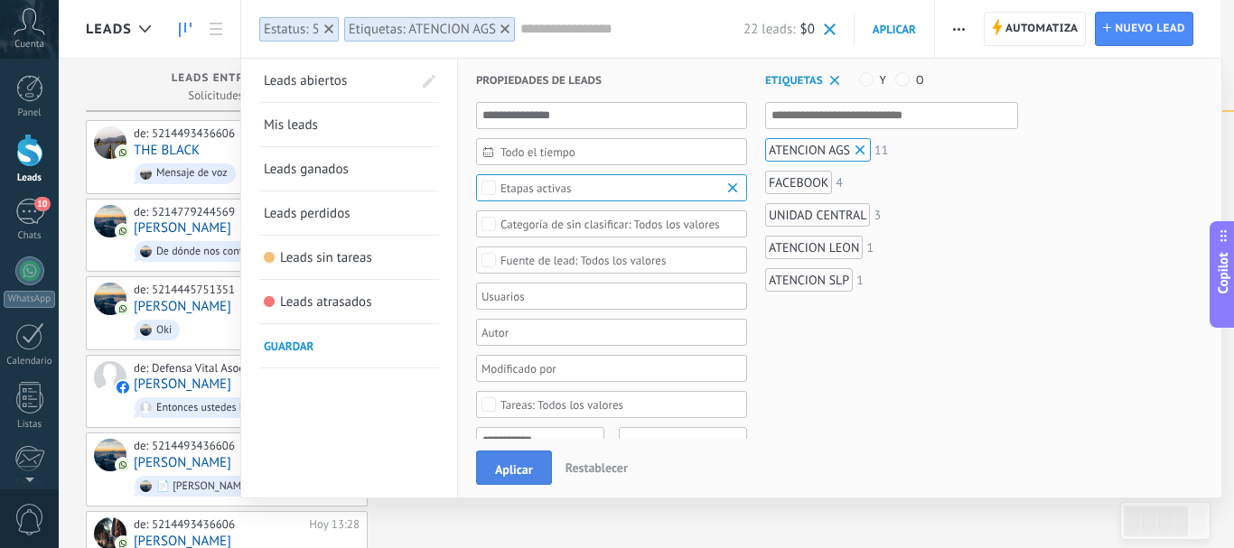
click at [511, 463] on span "Aplicar" at bounding box center [514, 469] width 38 height 13
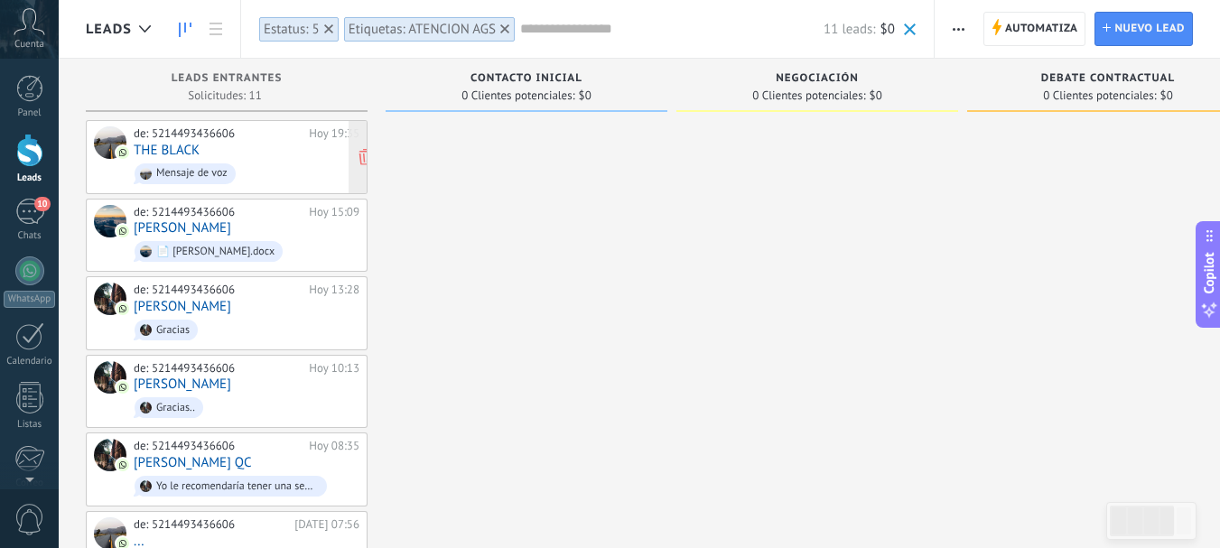
click at [289, 150] on div "de: 5214493436606 Hoy 19:35 THE BLACK Mensaje de voz" at bounding box center [247, 156] width 226 height 61
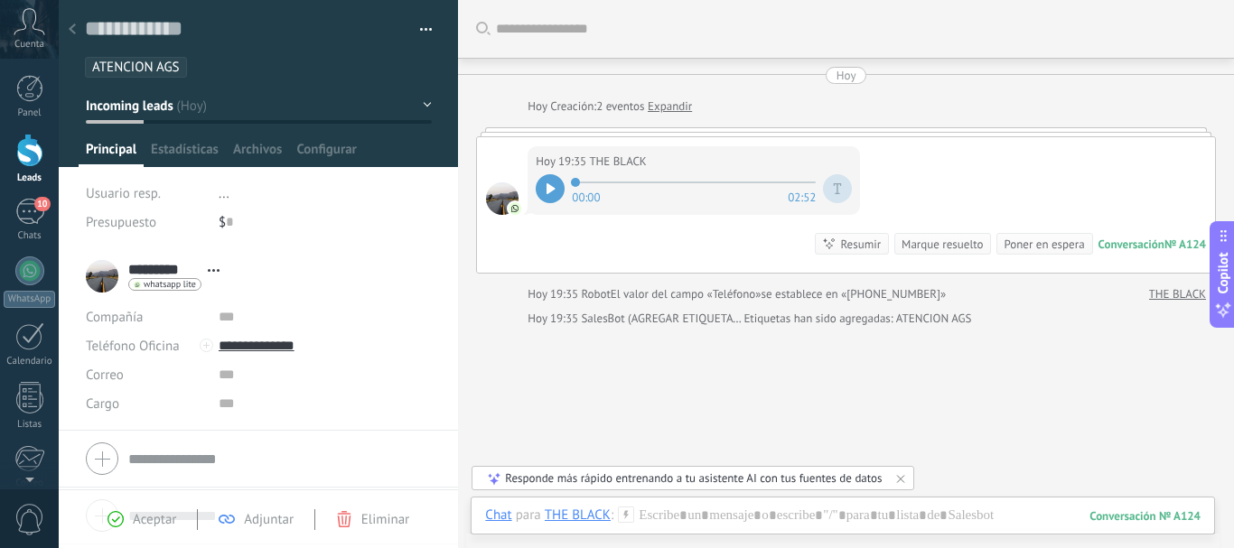
click at [975, 154] on div "Hoy 19:35 THE BLACK 00:00 02:52 Conversación № A124 Conversación № A124 Resumir…" at bounding box center [846, 204] width 738 height 135
click at [69, 21] on div at bounding box center [72, 30] width 25 height 35
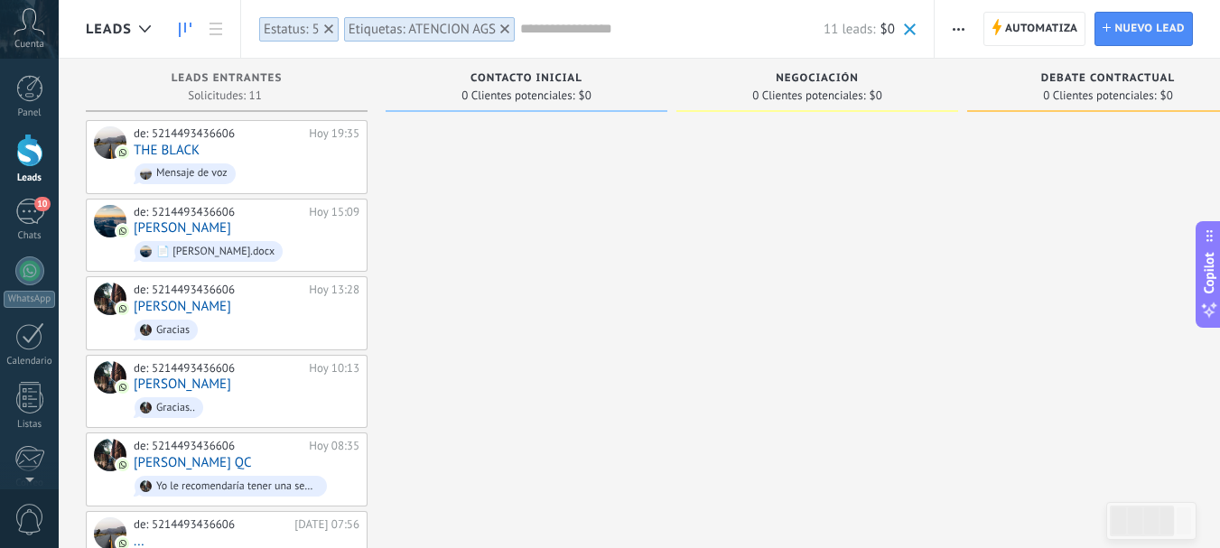
click at [501, 27] on icon at bounding box center [504, 28] width 9 height 9
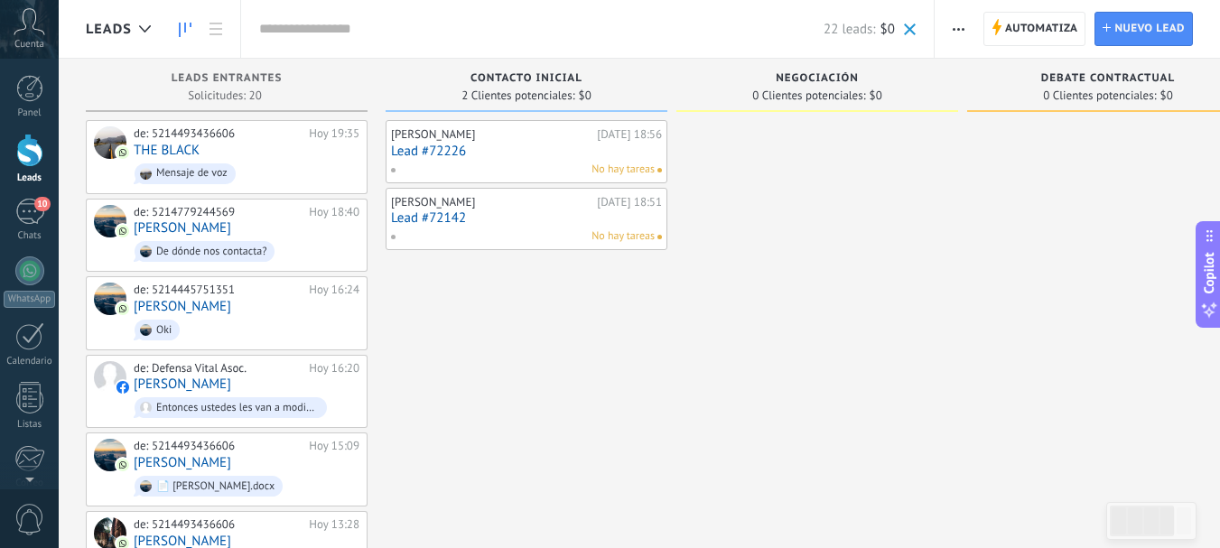
click at [309, 29] on input "text" at bounding box center [541, 29] width 565 height 19
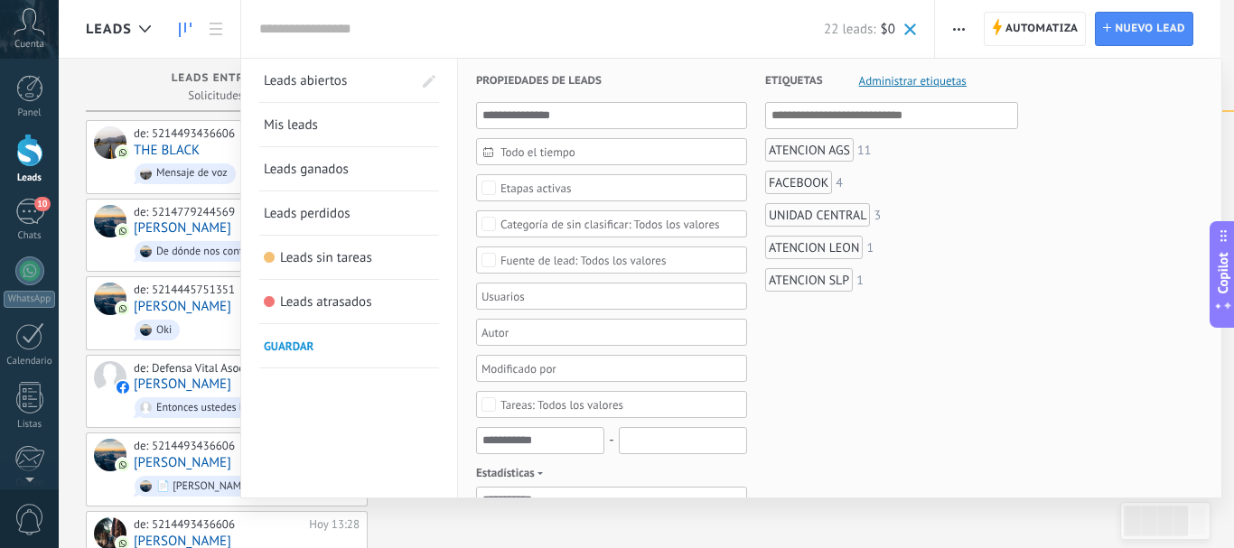
click at [845, 248] on div "ATENCION LEON" at bounding box center [814, 247] width 98 height 23
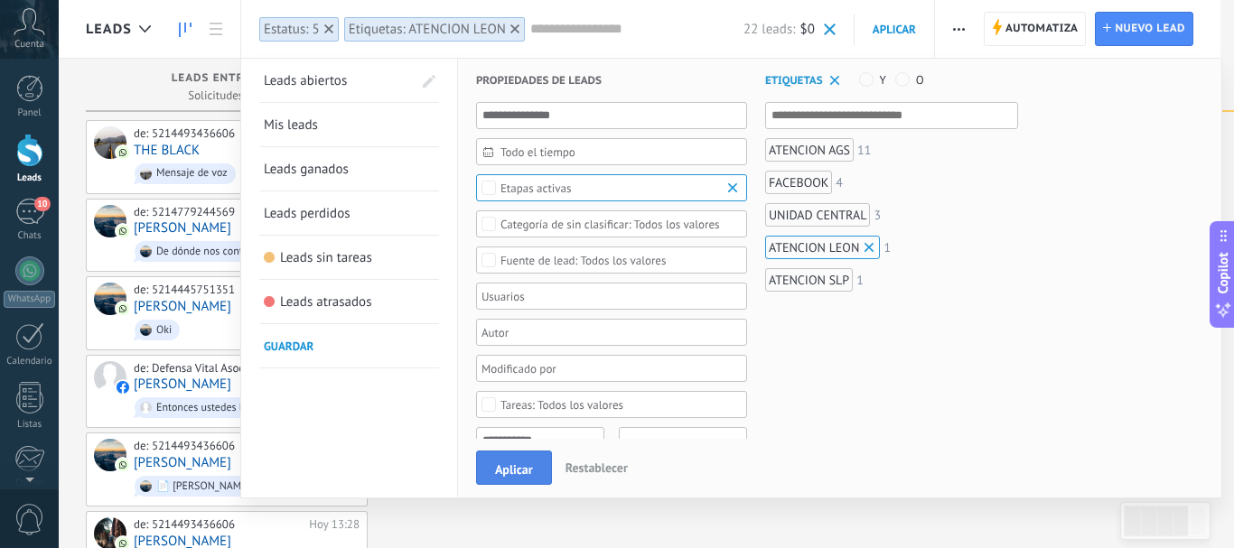
click at [518, 472] on span "Aplicar" at bounding box center [514, 469] width 38 height 13
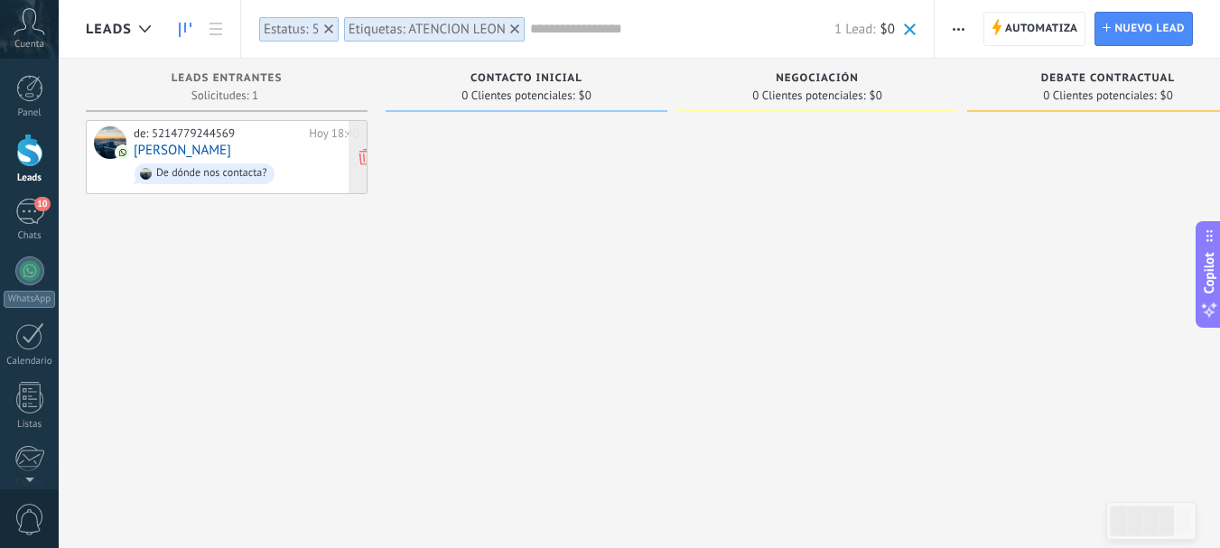
click at [202, 154] on link "[PERSON_NAME]" at bounding box center [183, 150] width 98 height 15
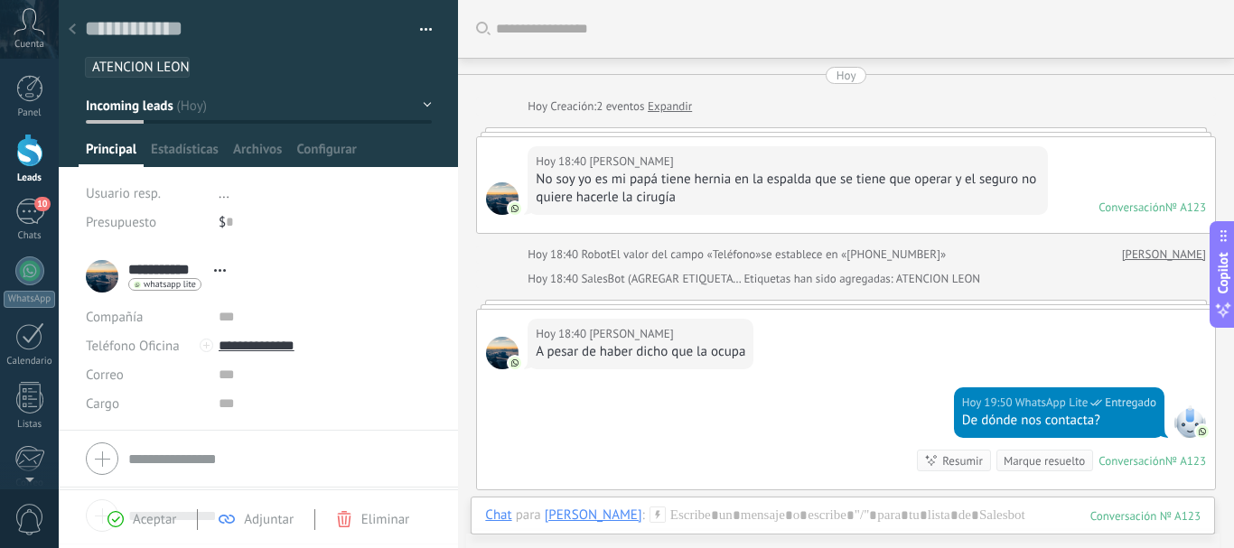
click at [69, 36] on div at bounding box center [72, 30] width 25 height 35
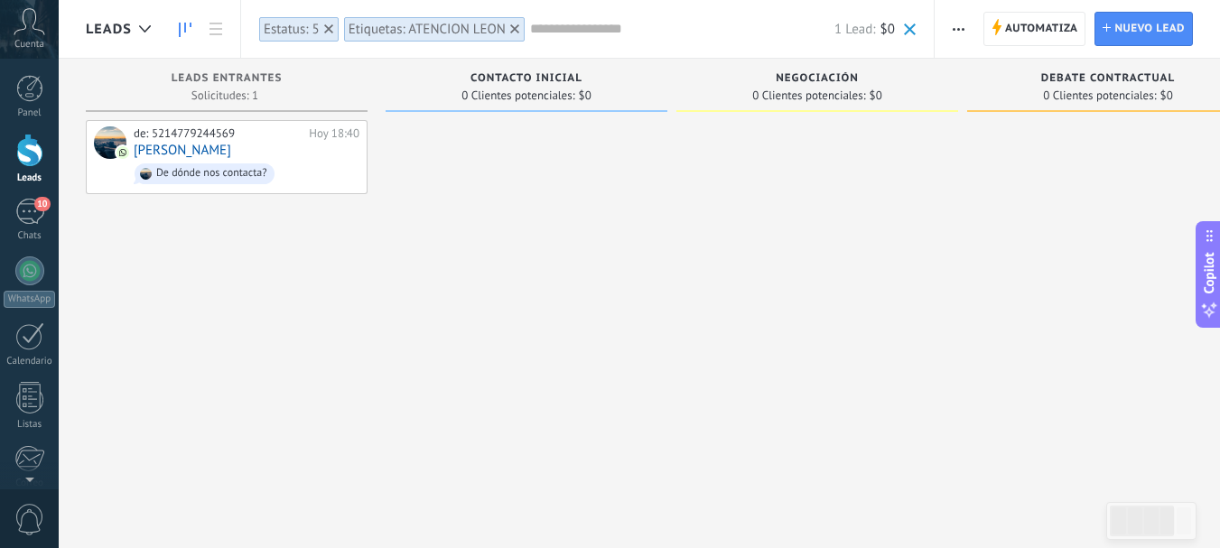
click at [511, 32] on use at bounding box center [514, 28] width 9 height 9
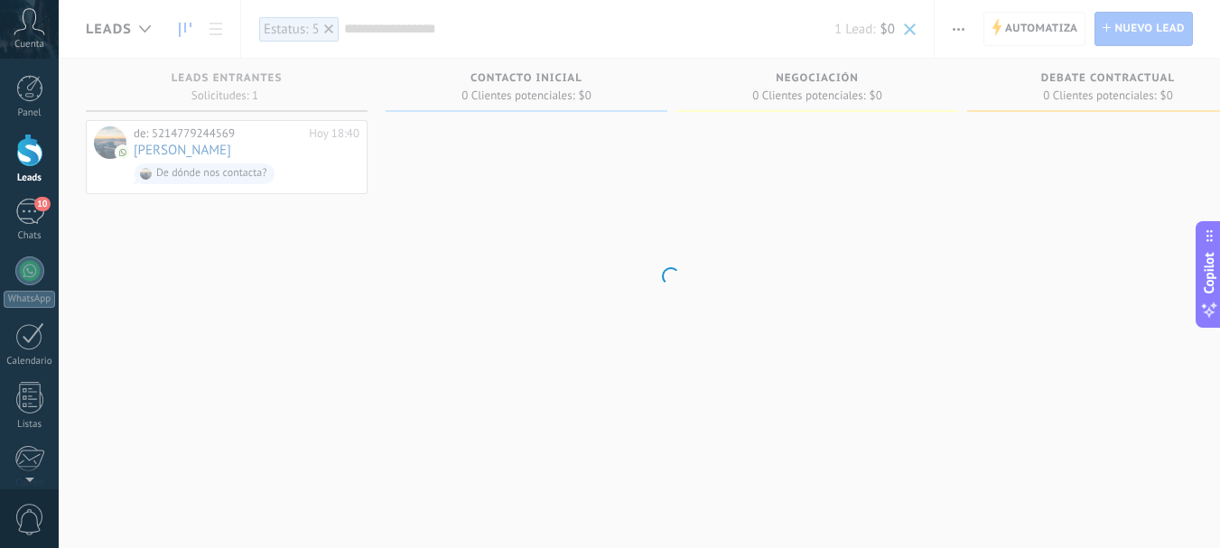
click at [511, 32] on body ".abccls-1,.abccls-2{fill-rule:evenodd}.abccls-2{fill:#fff} .abfcls-1{fill:none}…" at bounding box center [610, 274] width 1220 height 548
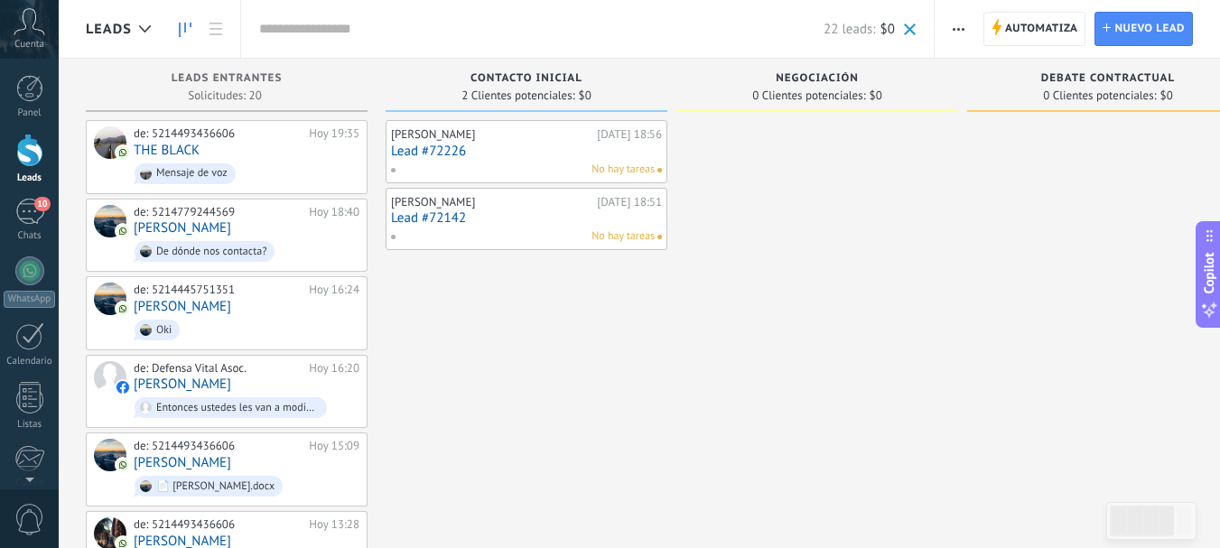
click at [329, 30] on input "text" at bounding box center [541, 29] width 565 height 19
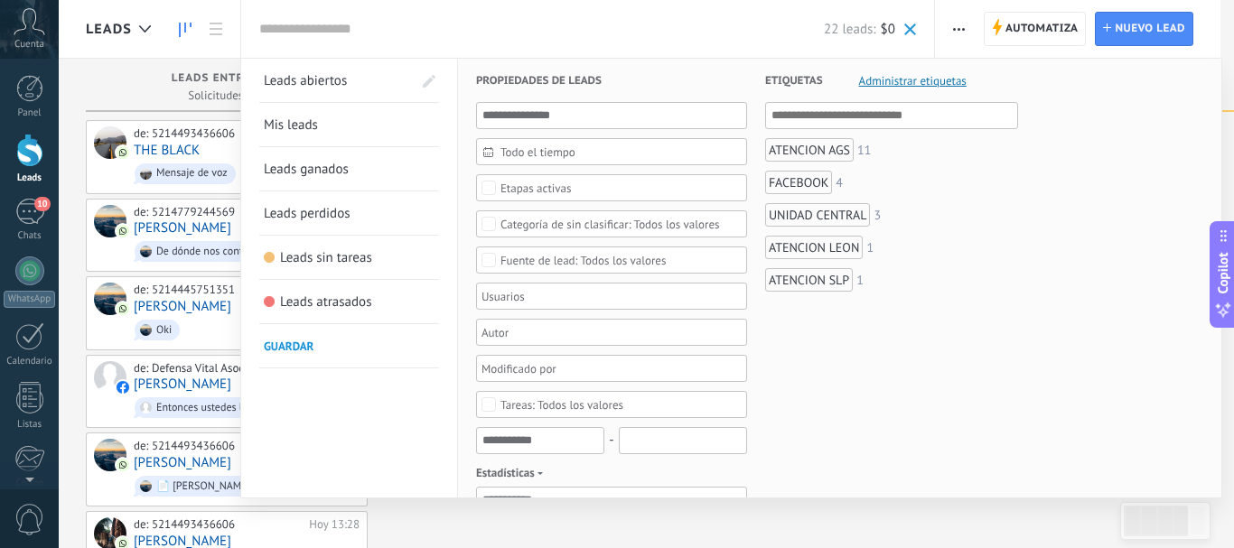
click at [822, 285] on div "ATENCION SLP" at bounding box center [809, 279] width 88 height 23
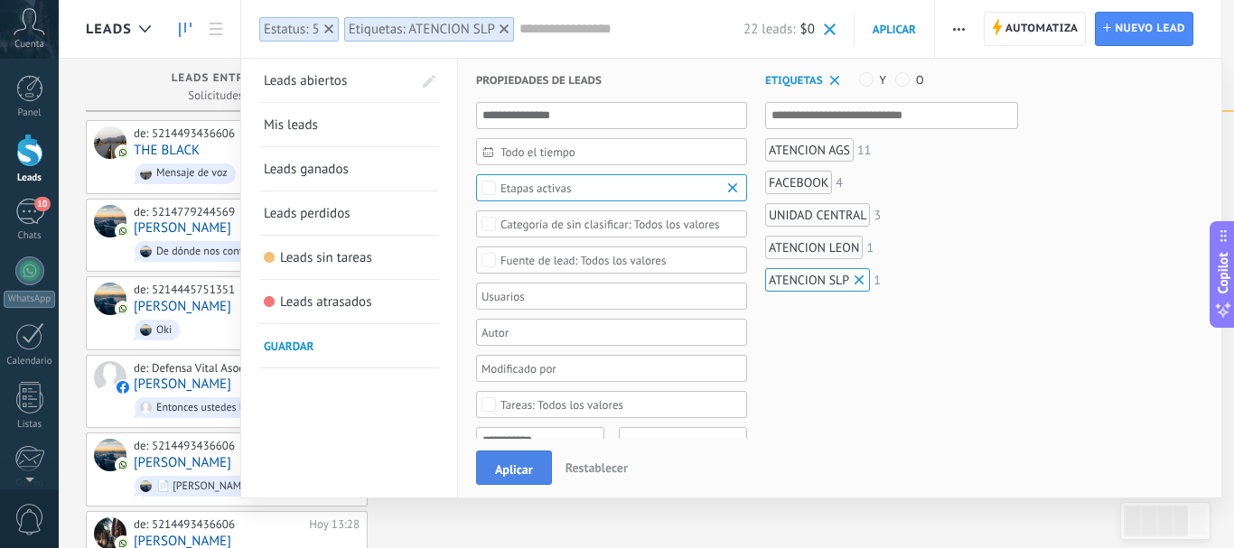
click at [520, 474] on span "Aplicar" at bounding box center [514, 469] width 38 height 13
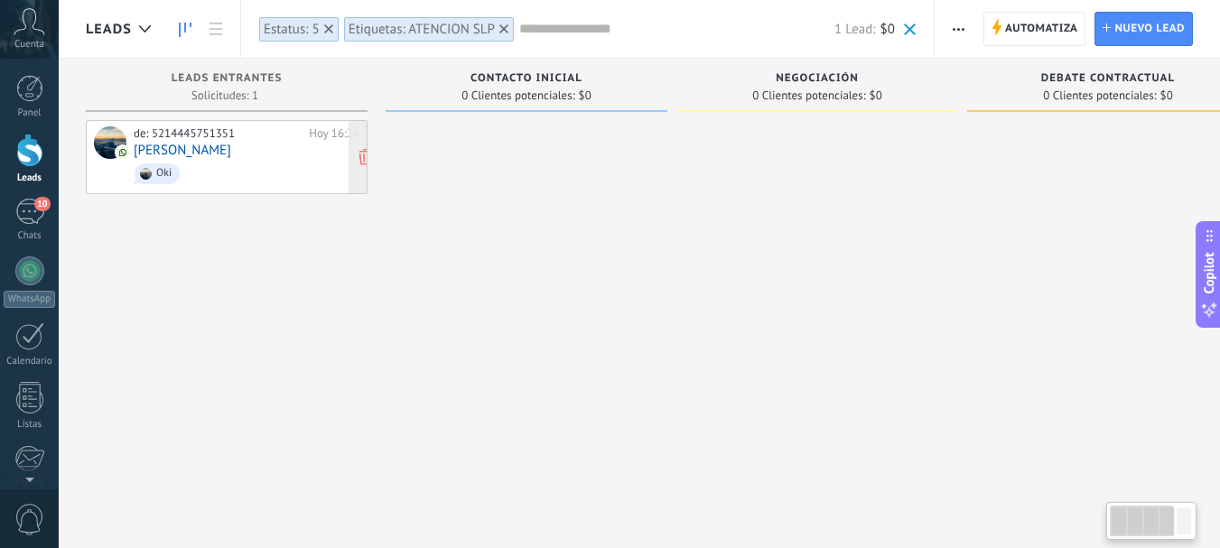
click at [322, 142] on div "de: 5214445751351 Hoy 16:24 Marco Monsivais Oki" at bounding box center [247, 156] width 226 height 61
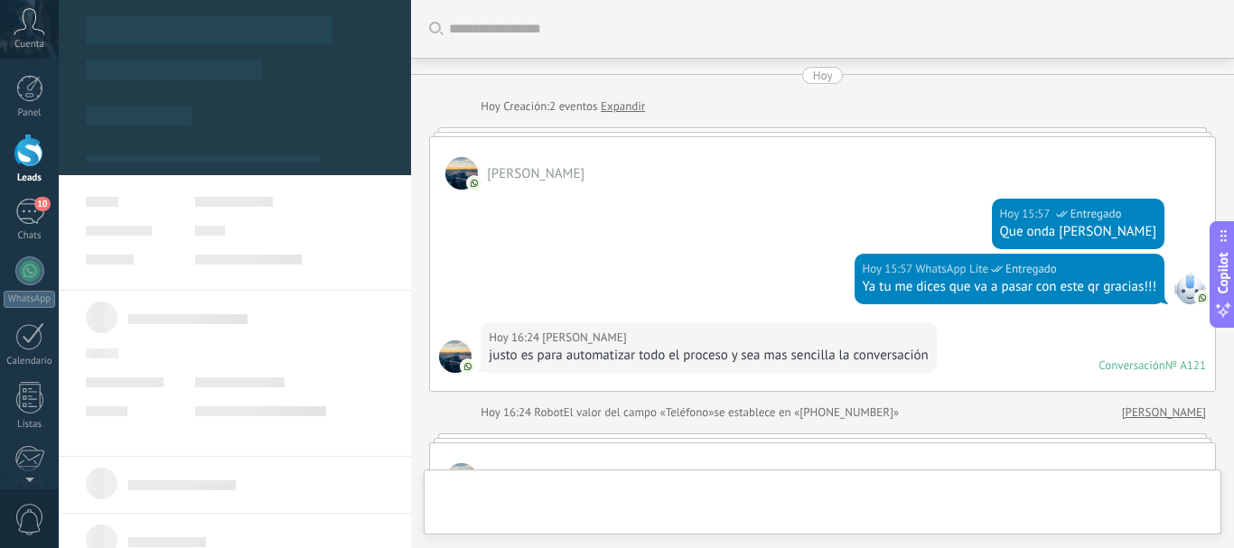
type textarea "**********"
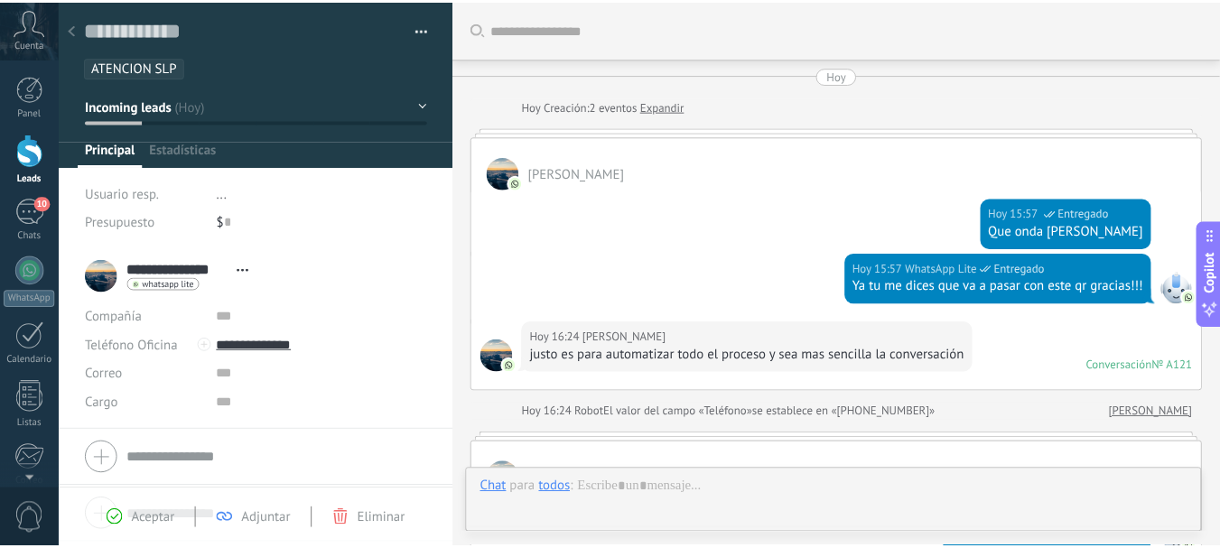
scroll to position [405, 0]
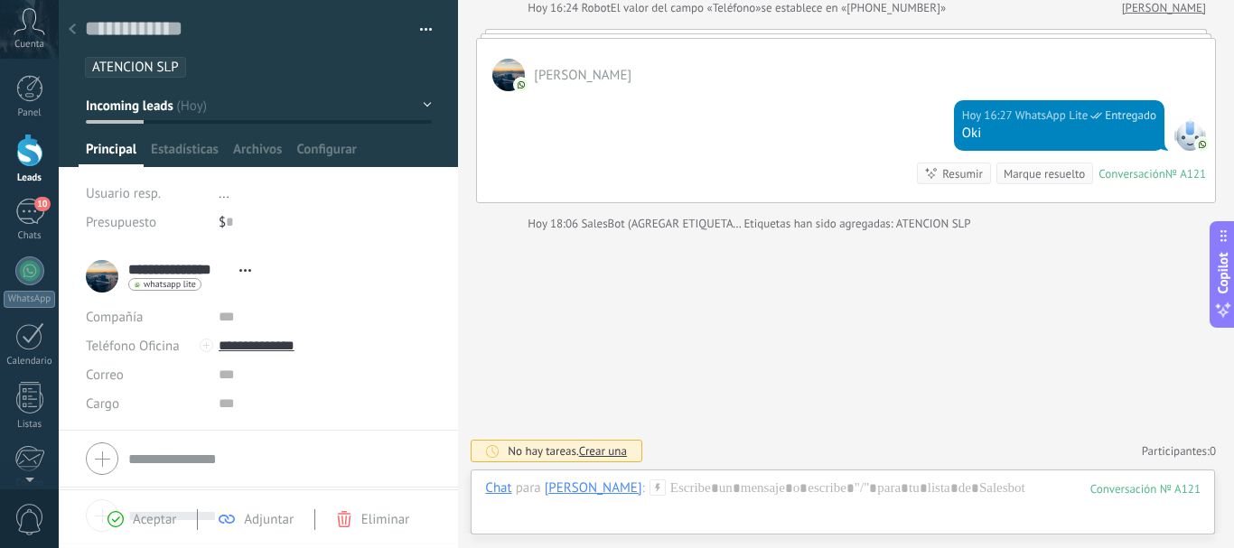
click at [70, 29] on use at bounding box center [72, 28] width 7 height 11
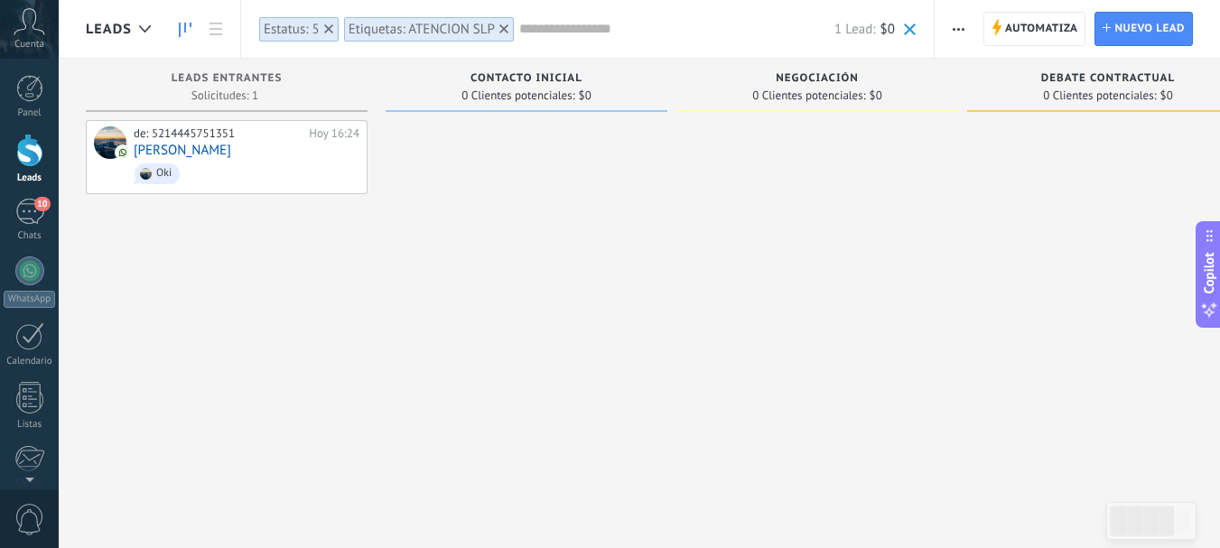
click at [508, 24] on icon at bounding box center [504, 28] width 9 height 9
